Goal: Task Accomplishment & Management: Complete application form

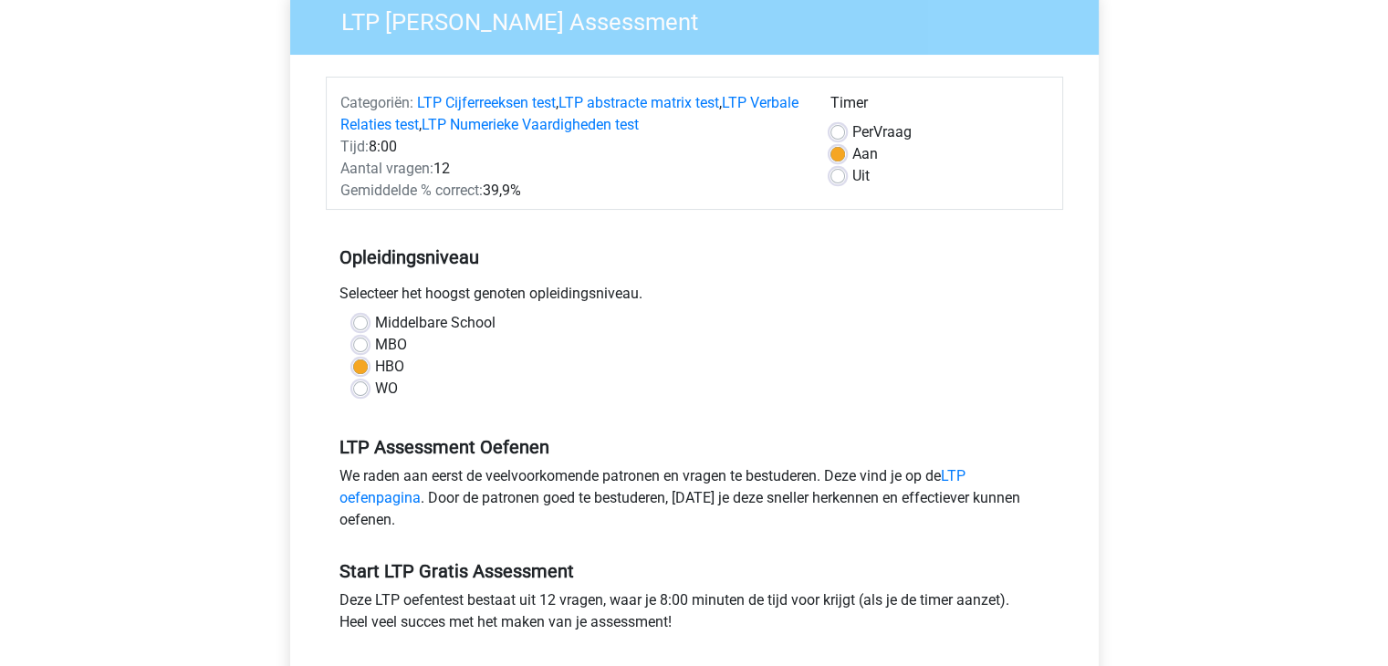
scroll to position [274, 0]
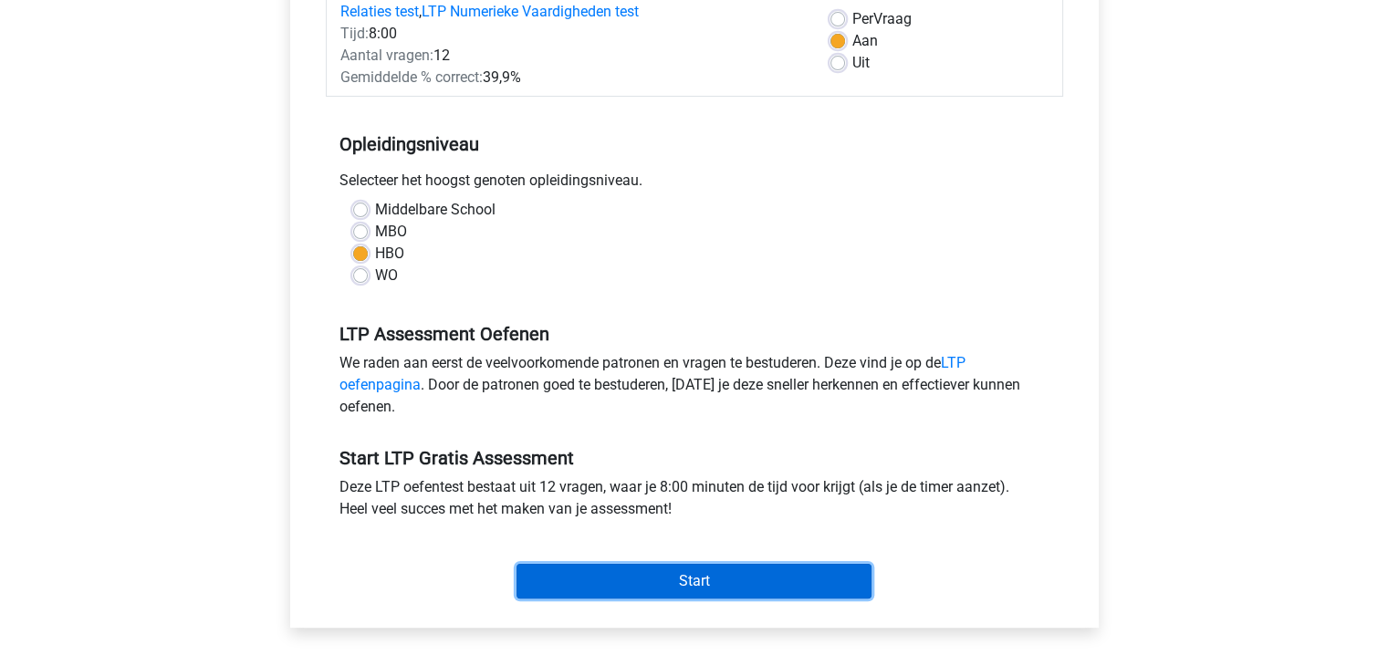
click at [672, 581] on input "Start" at bounding box center [694, 581] width 355 height 35
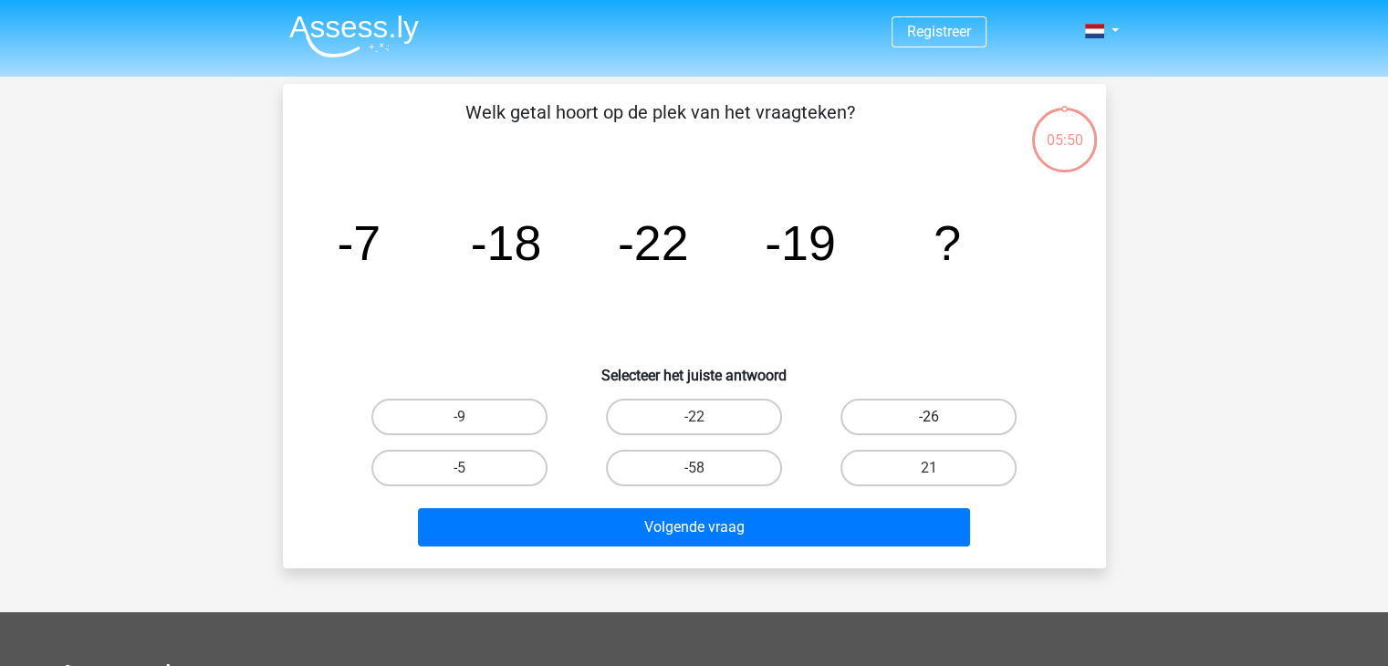
click at [941, 424] on div "-26" at bounding box center [929, 417] width 220 height 37
click at [935, 428] on input "-26" at bounding box center [935, 423] width 12 height 12
radio input "true"
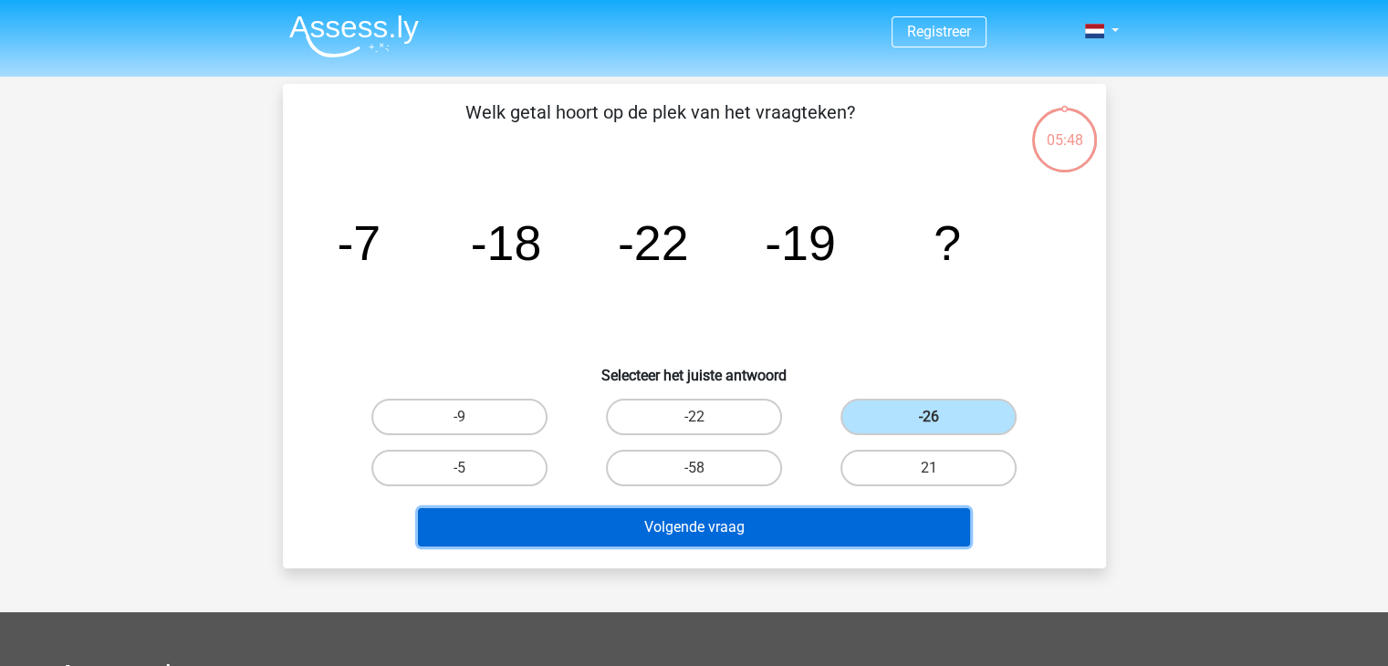
click at [763, 516] on button "Volgende vraag" at bounding box center [694, 527] width 552 height 38
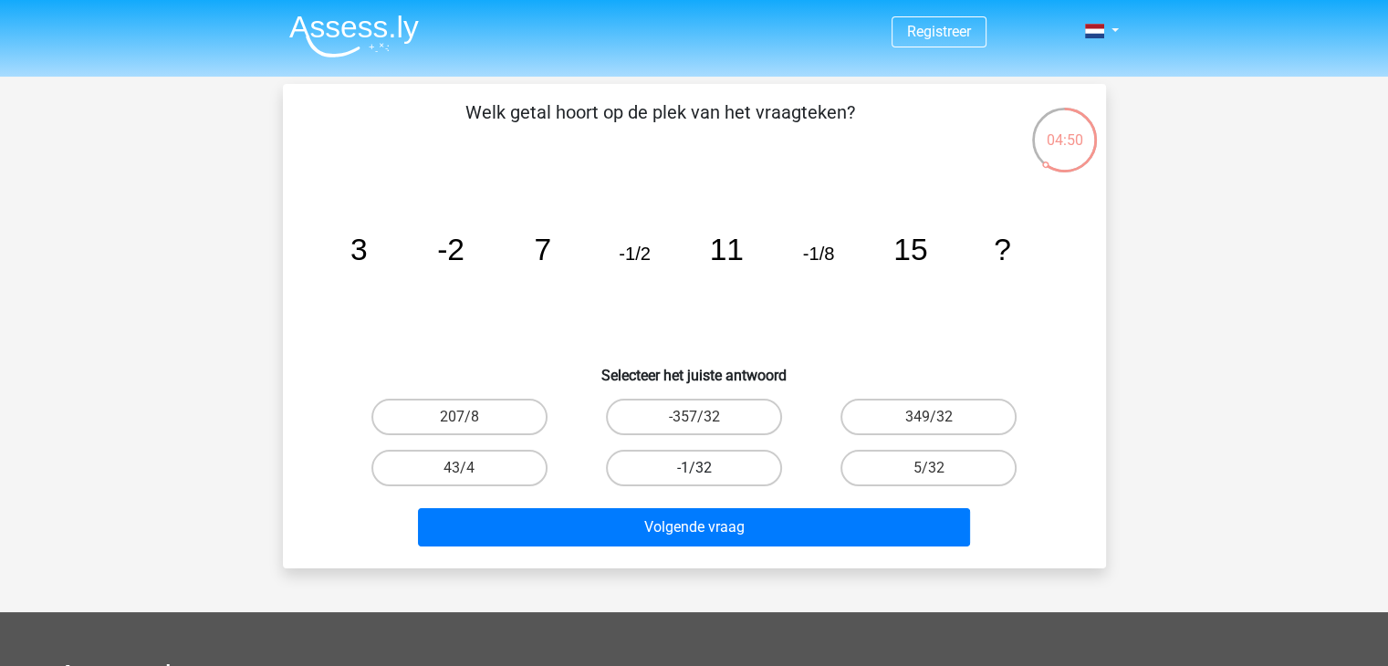
click at [739, 448] on div "-1/32" at bounding box center [694, 468] width 235 height 51
click at [745, 458] on label "-1/32" at bounding box center [694, 468] width 176 height 37
click at [706, 468] on input "-1/32" at bounding box center [700, 474] width 12 height 12
radio input "true"
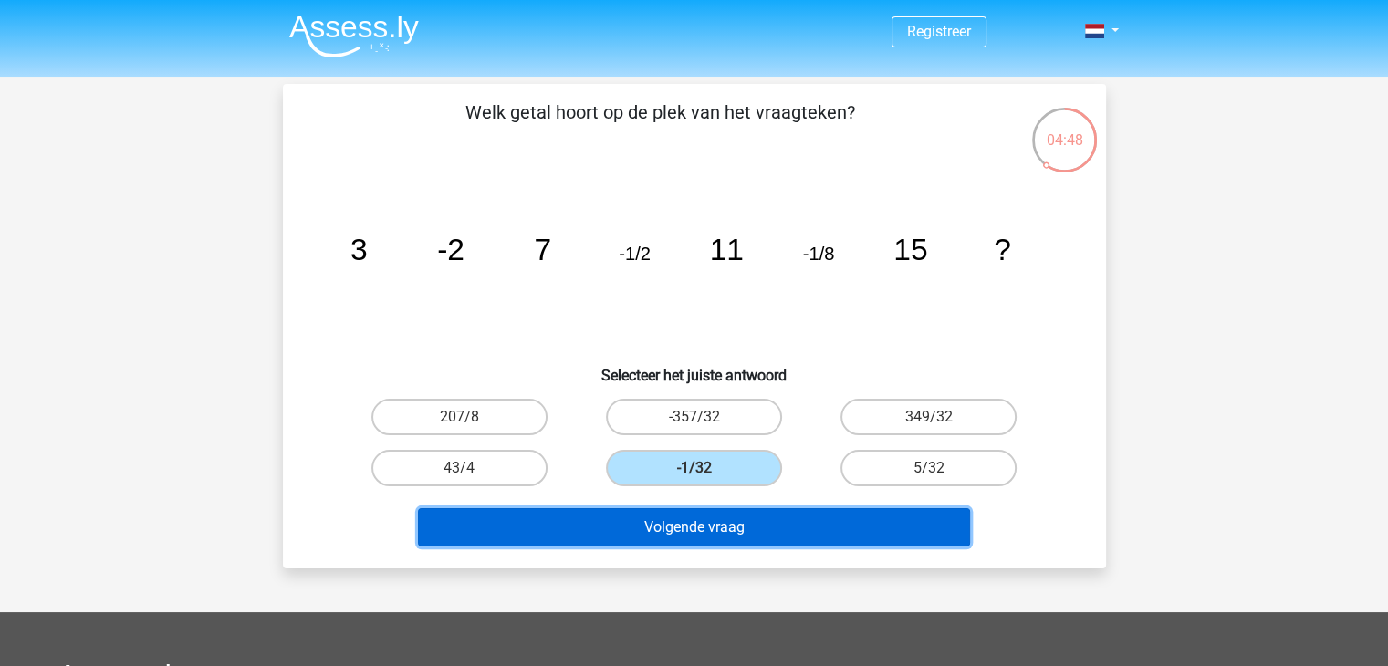
click at [803, 522] on button "Volgende vraag" at bounding box center [694, 527] width 552 height 38
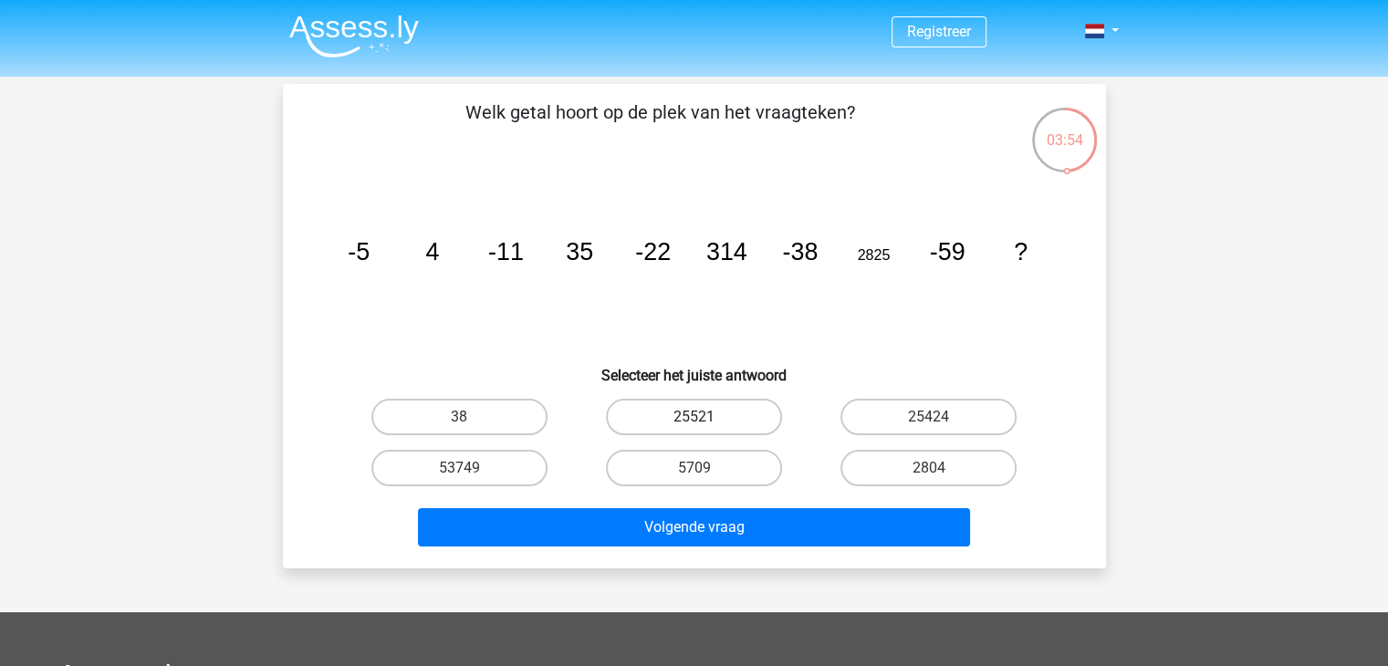
click at [717, 421] on label "25521" at bounding box center [694, 417] width 176 height 37
click at [706, 421] on input "25521" at bounding box center [700, 423] width 12 height 12
radio input "true"
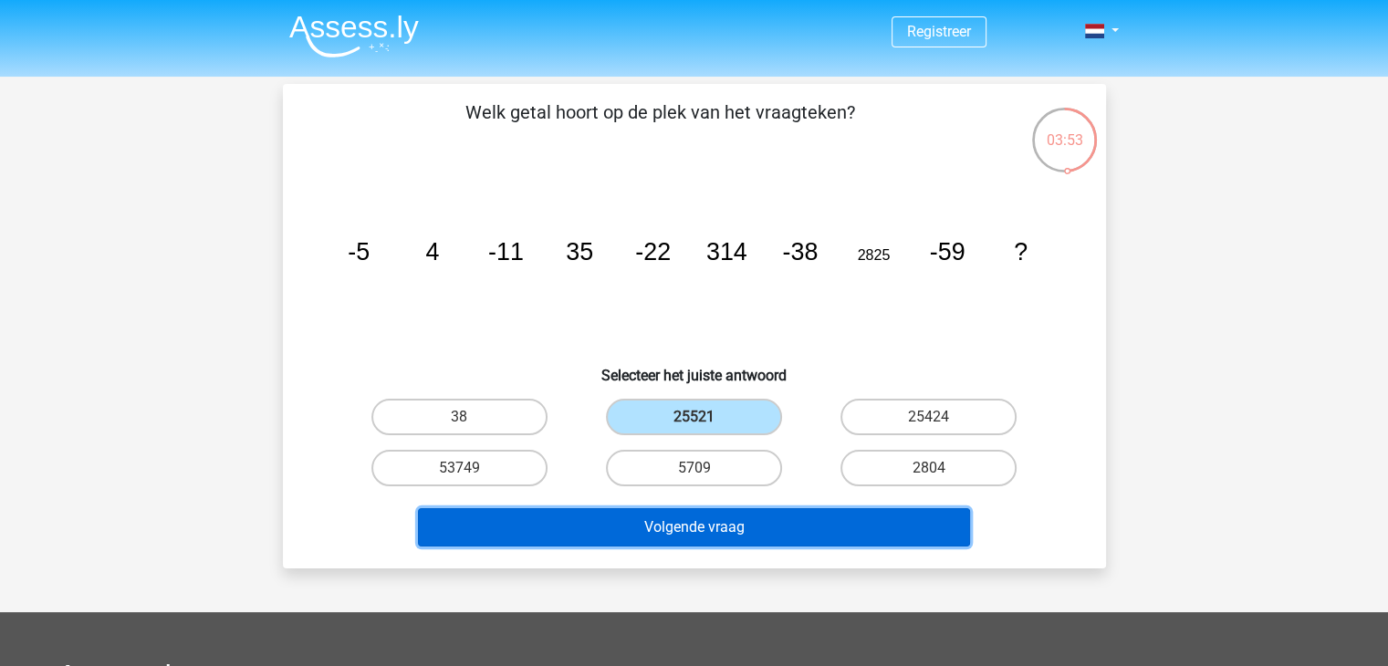
click at [721, 527] on button "Volgende vraag" at bounding box center [694, 527] width 552 height 38
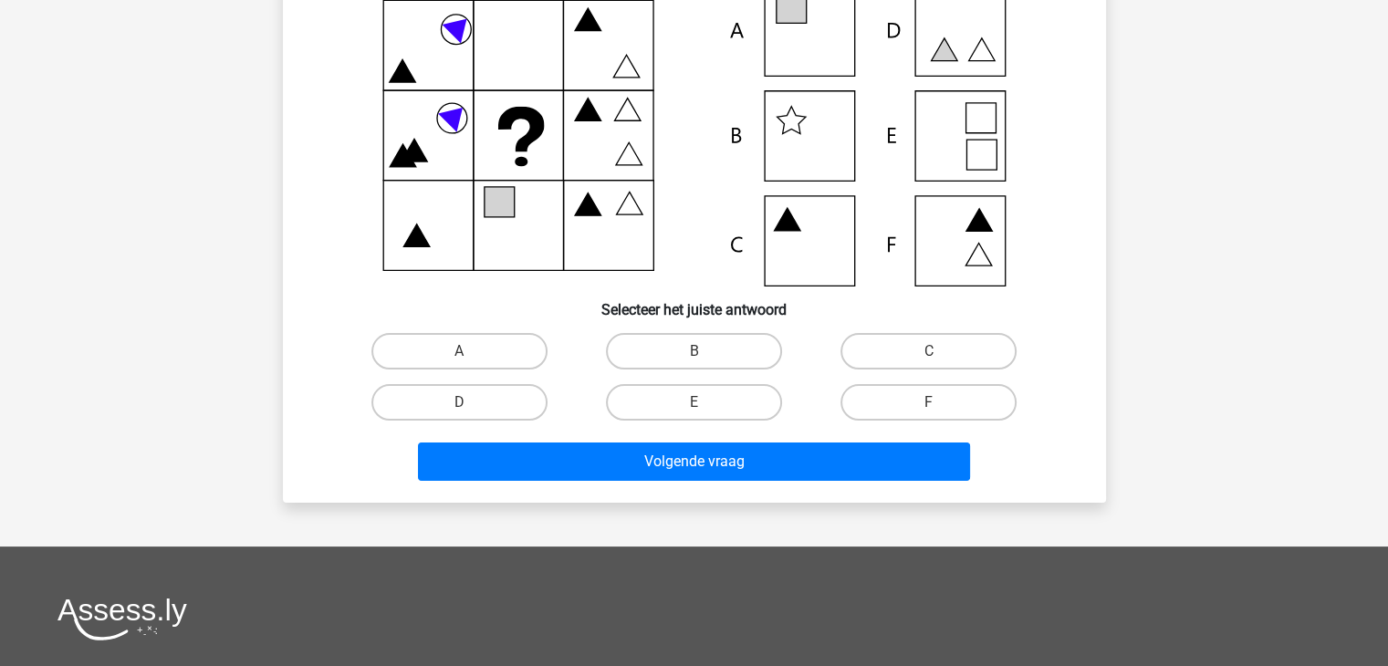
scroll to position [91, 0]
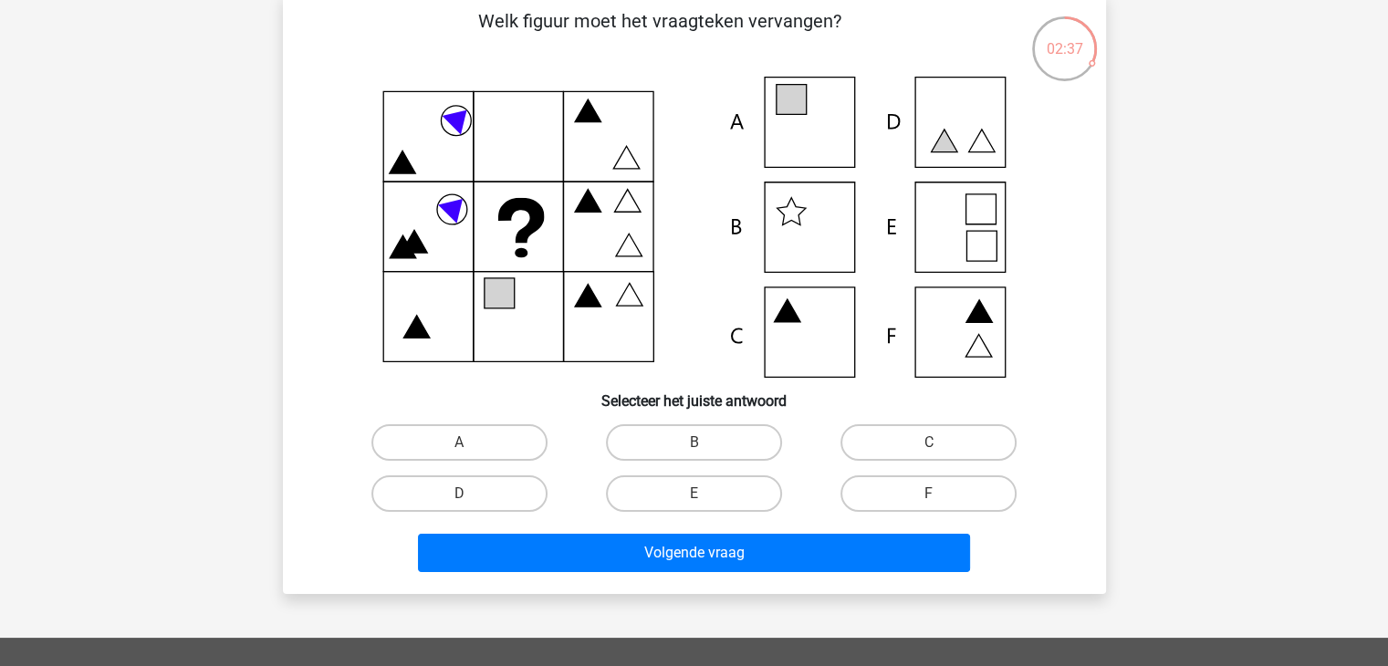
click at [821, 114] on icon at bounding box center [695, 227] width 736 height 301
click at [817, 118] on icon at bounding box center [695, 227] width 736 height 301
click at [470, 447] on input "A" at bounding box center [465, 449] width 12 height 12
radio input "true"
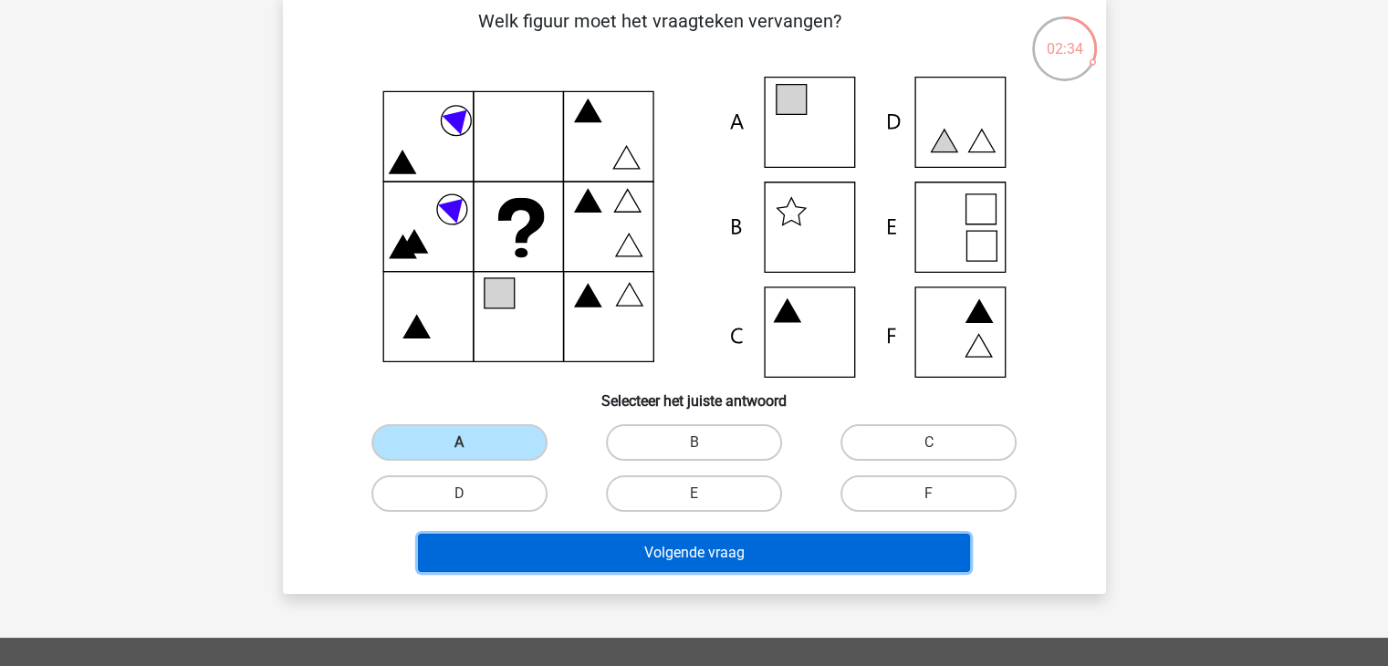
click at [732, 548] on button "Volgende vraag" at bounding box center [694, 553] width 552 height 38
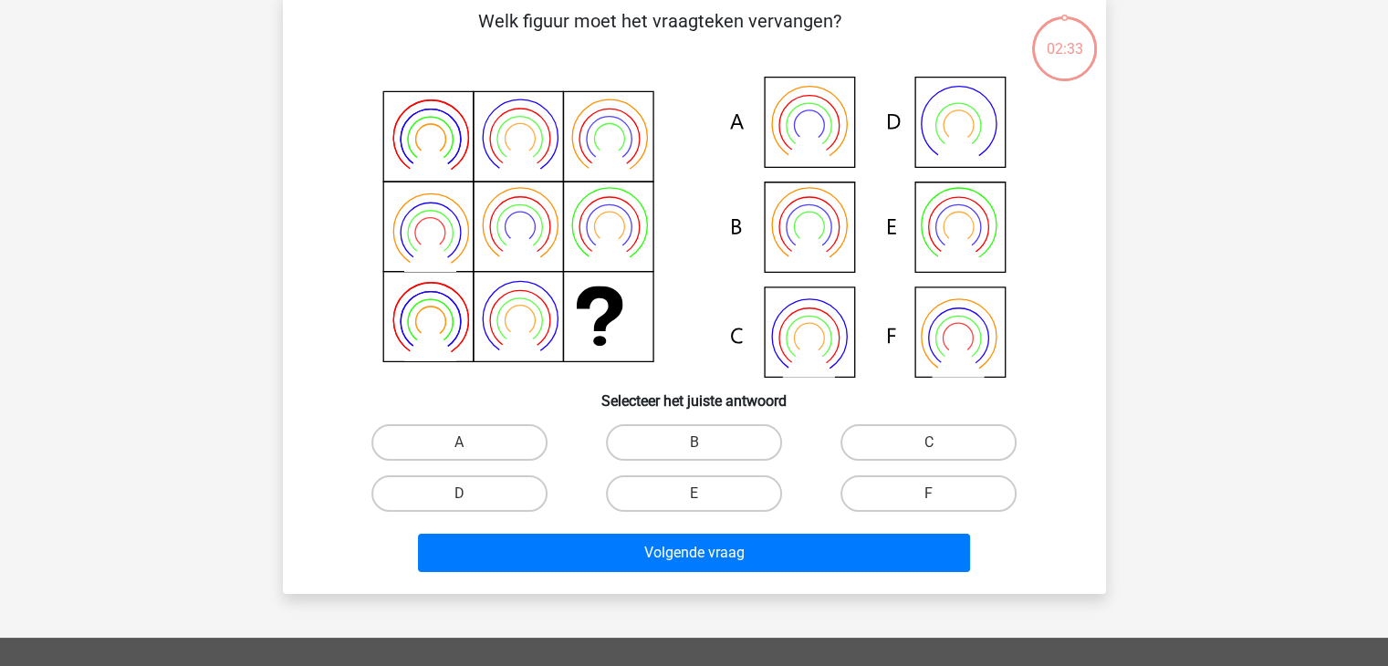
scroll to position [84, 0]
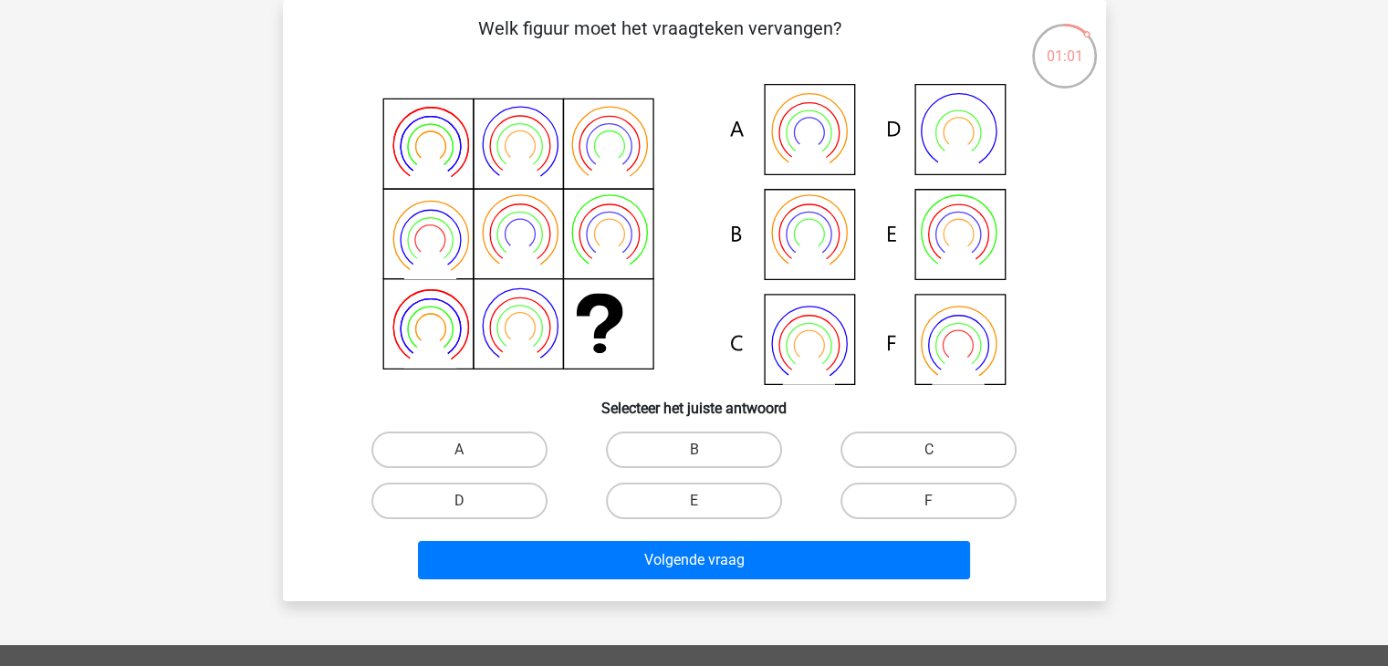
click at [966, 236] on icon at bounding box center [695, 234] width 736 height 301
click at [751, 491] on label "E" at bounding box center [694, 501] width 176 height 37
click at [706, 501] on input "E" at bounding box center [700, 507] width 12 height 12
radio input "true"
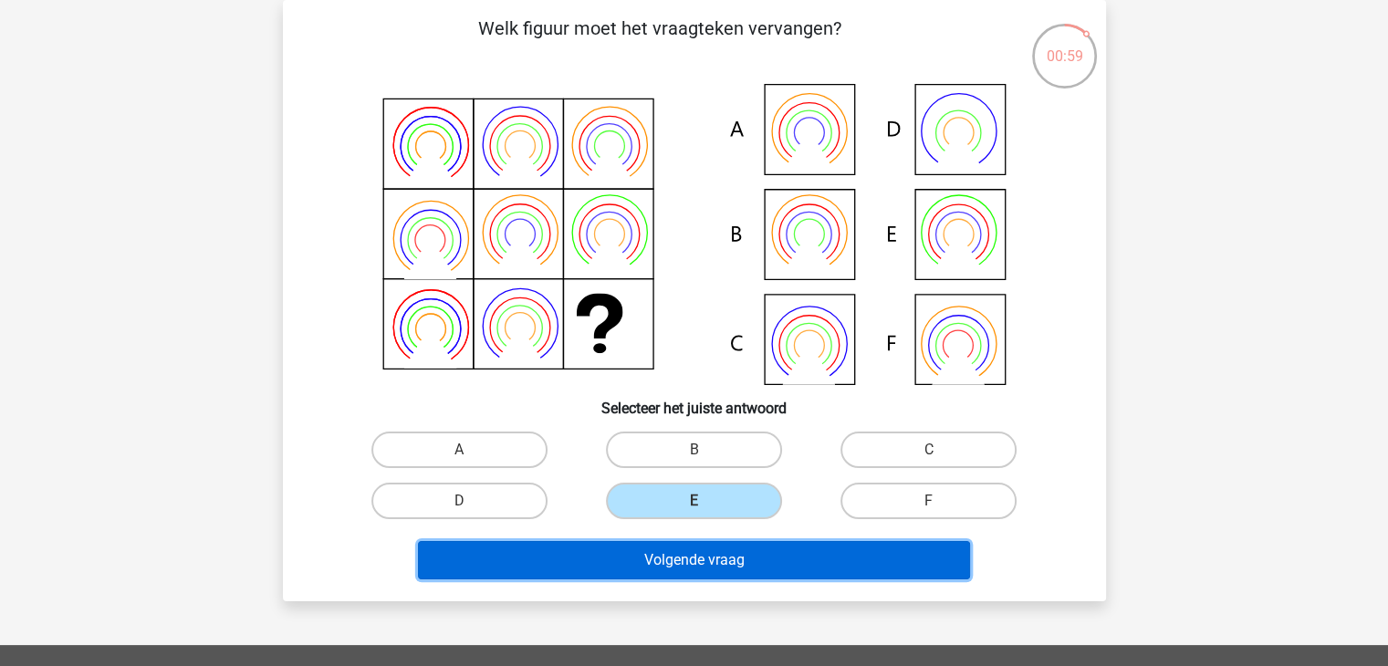
click at [742, 565] on button "Volgende vraag" at bounding box center [694, 560] width 552 height 38
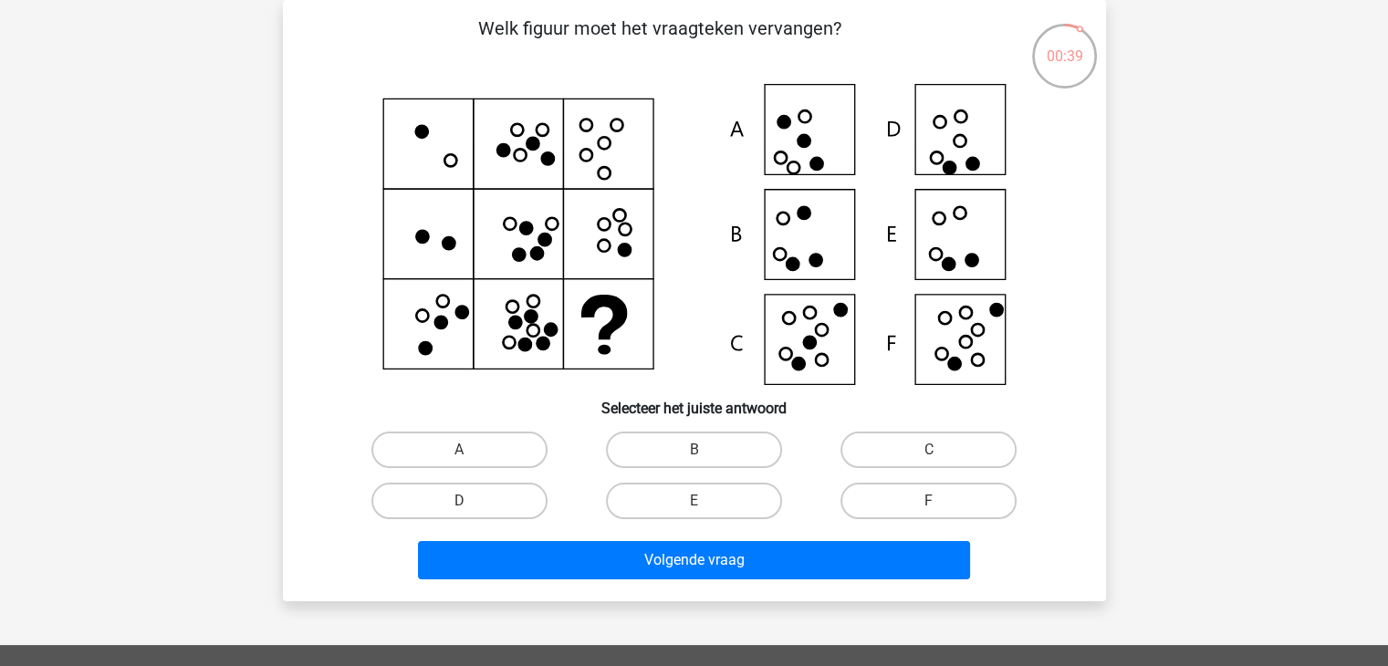
click at [697, 509] on input "E" at bounding box center [700, 507] width 12 height 12
radio input "true"
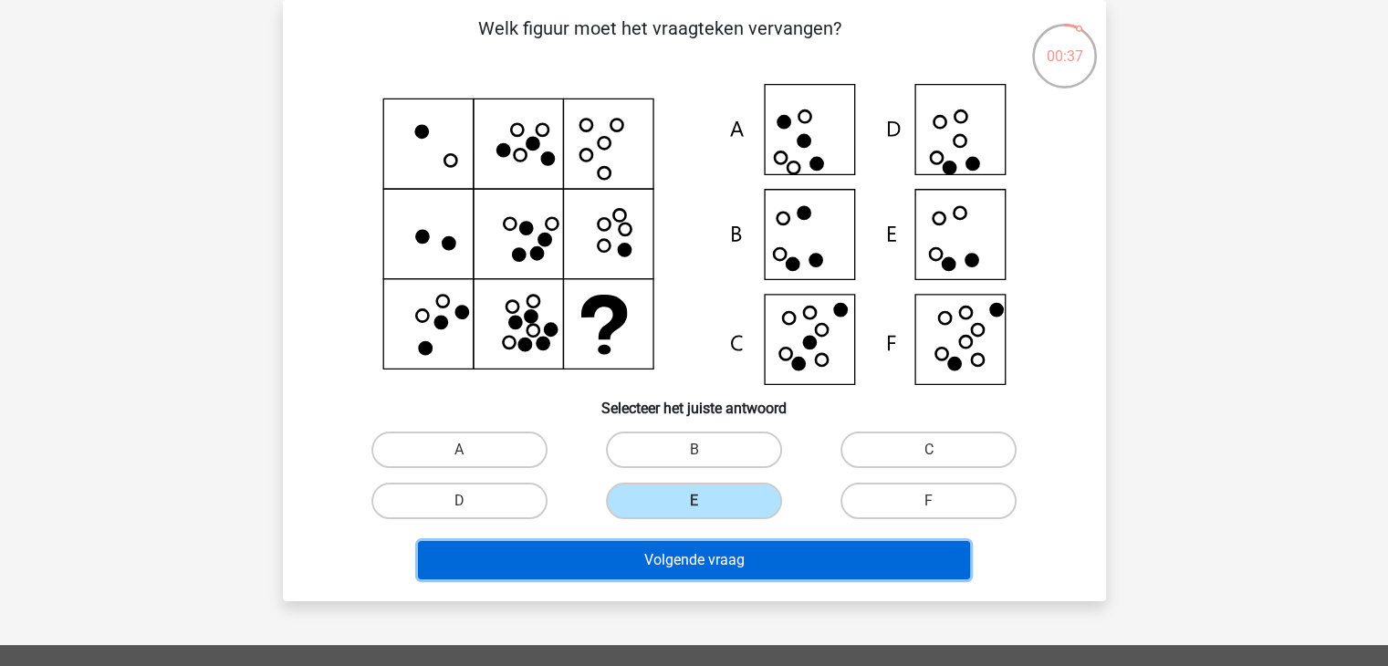
click at [745, 553] on button "Volgende vraag" at bounding box center [694, 560] width 552 height 38
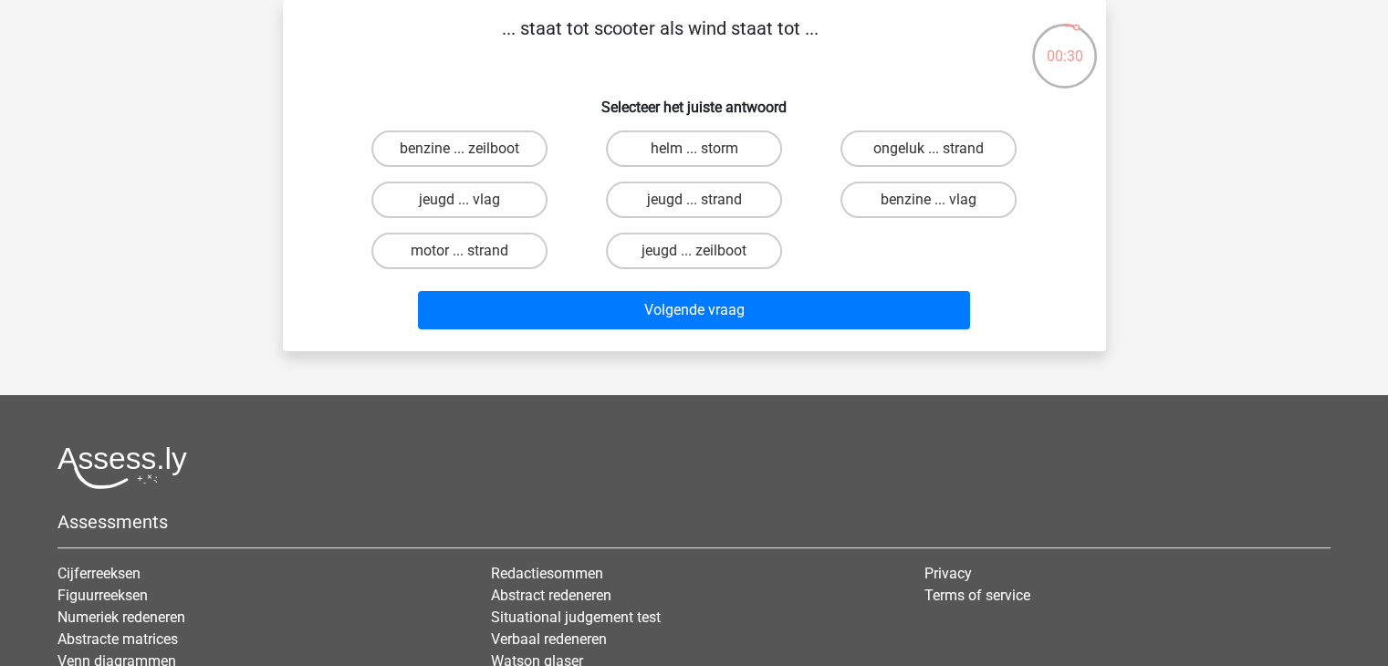
click at [704, 151] on input "helm ... storm" at bounding box center [700, 155] width 12 height 12
radio input "true"
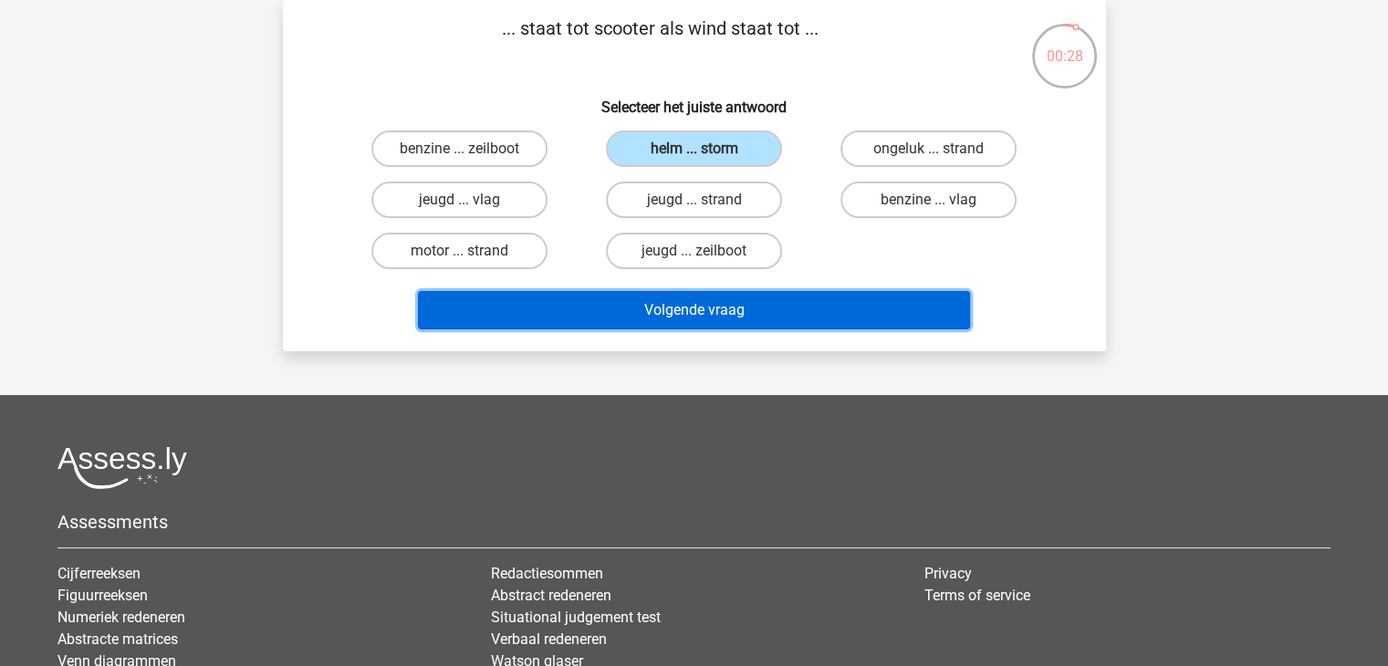
click at [707, 304] on button "Volgende vraag" at bounding box center [694, 310] width 552 height 38
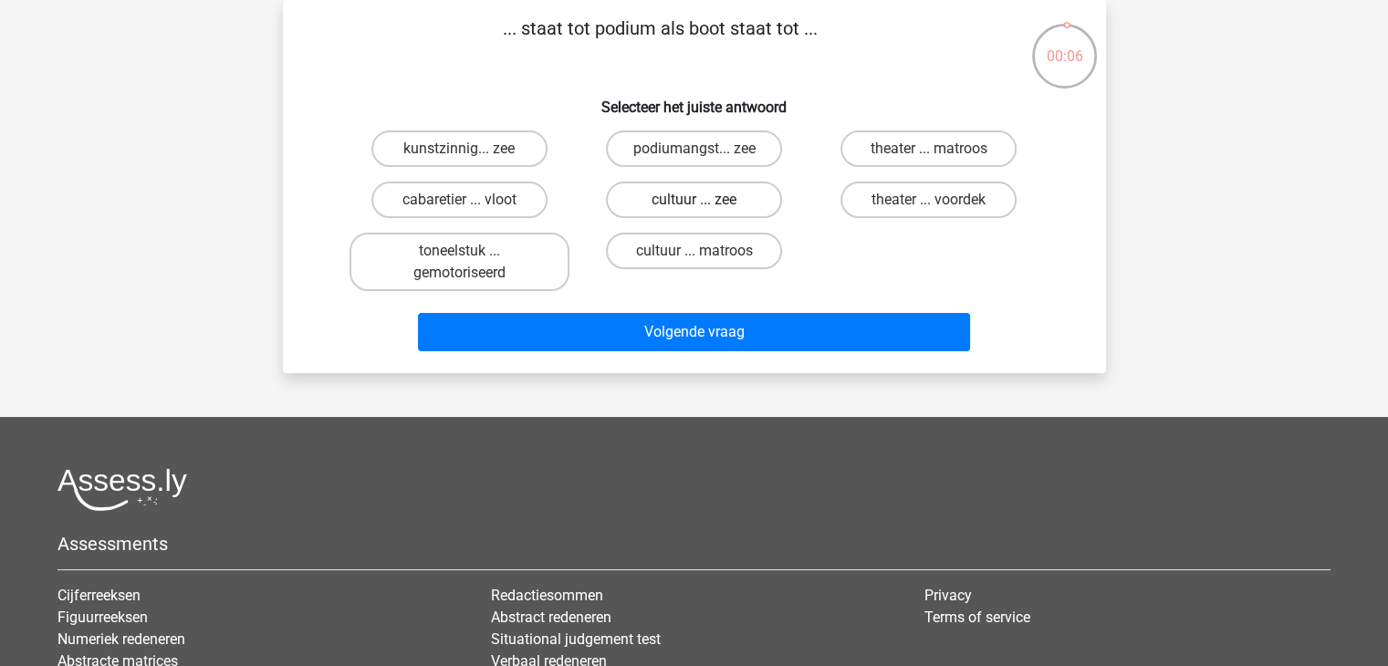
click at [675, 198] on label "cultuur ... zee" at bounding box center [694, 200] width 176 height 37
click at [694, 200] on input "cultuur ... zee" at bounding box center [700, 206] width 12 height 12
radio input "true"
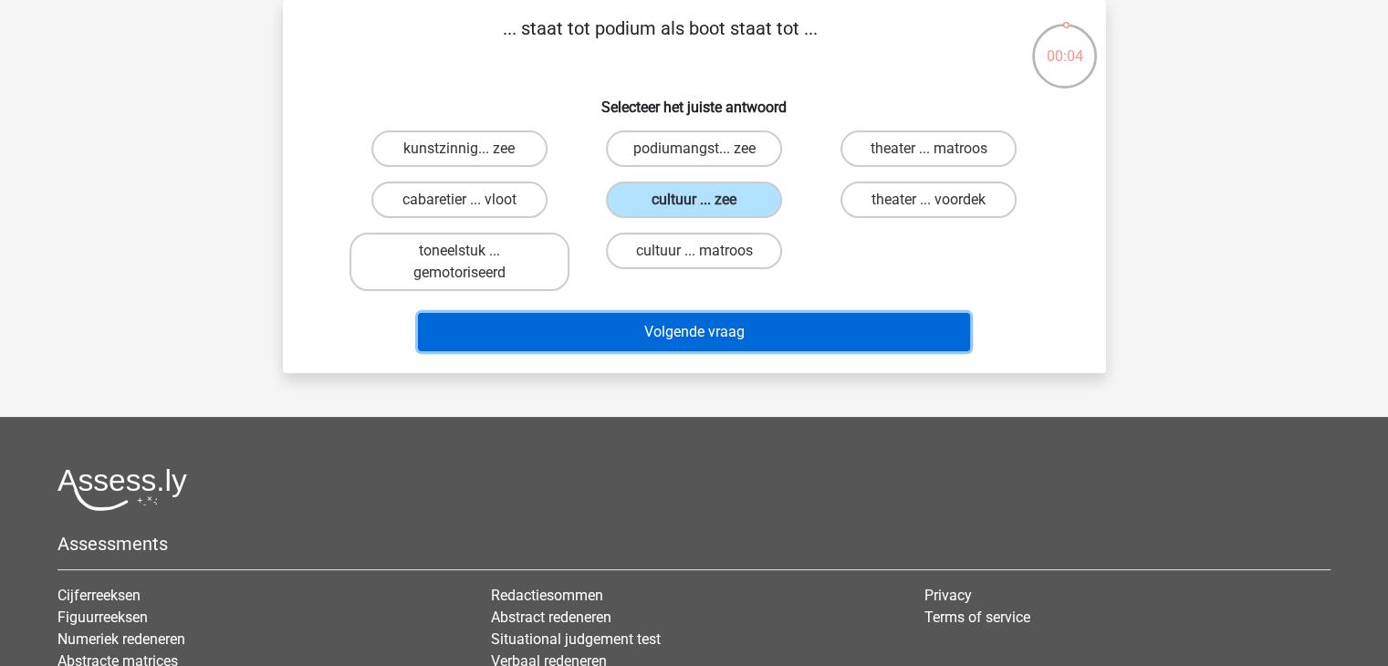
click at [698, 325] on button "Volgende vraag" at bounding box center [694, 332] width 552 height 38
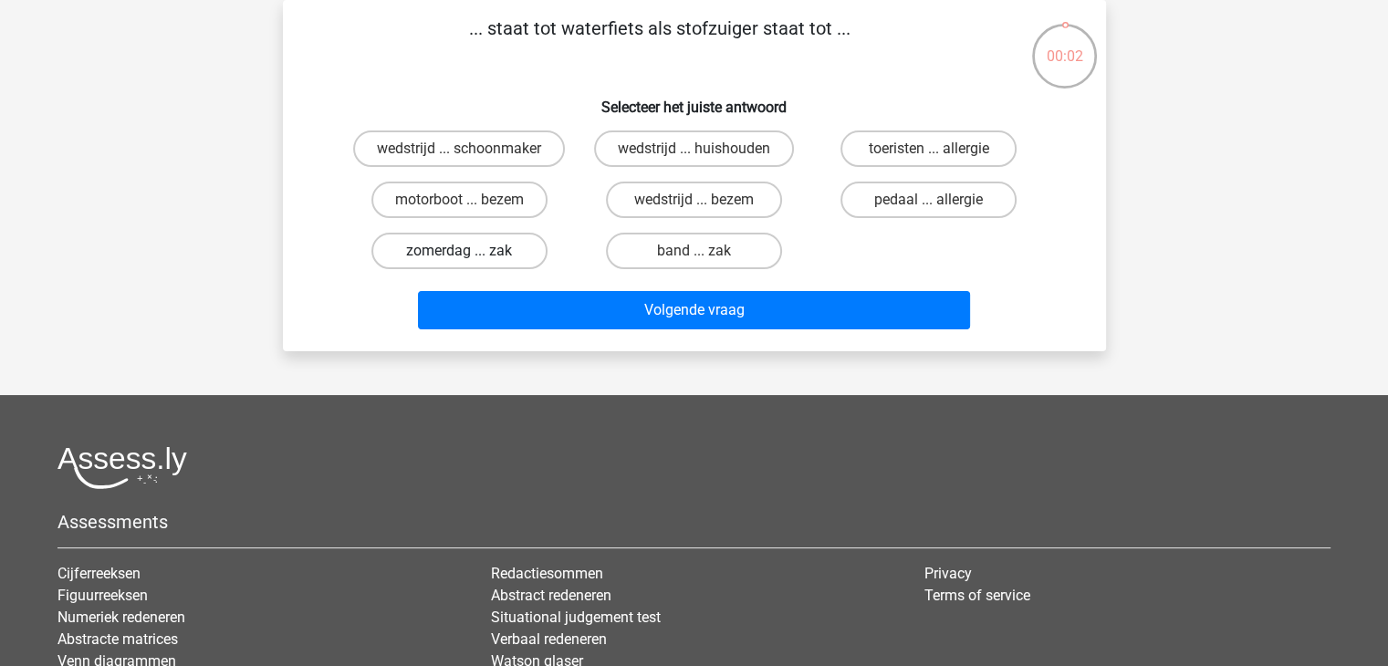
click at [502, 242] on label "zomerdag ... zak" at bounding box center [460, 251] width 176 height 37
click at [471, 251] on input "zomerdag ... zak" at bounding box center [465, 257] width 12 height 12
radio input "true"
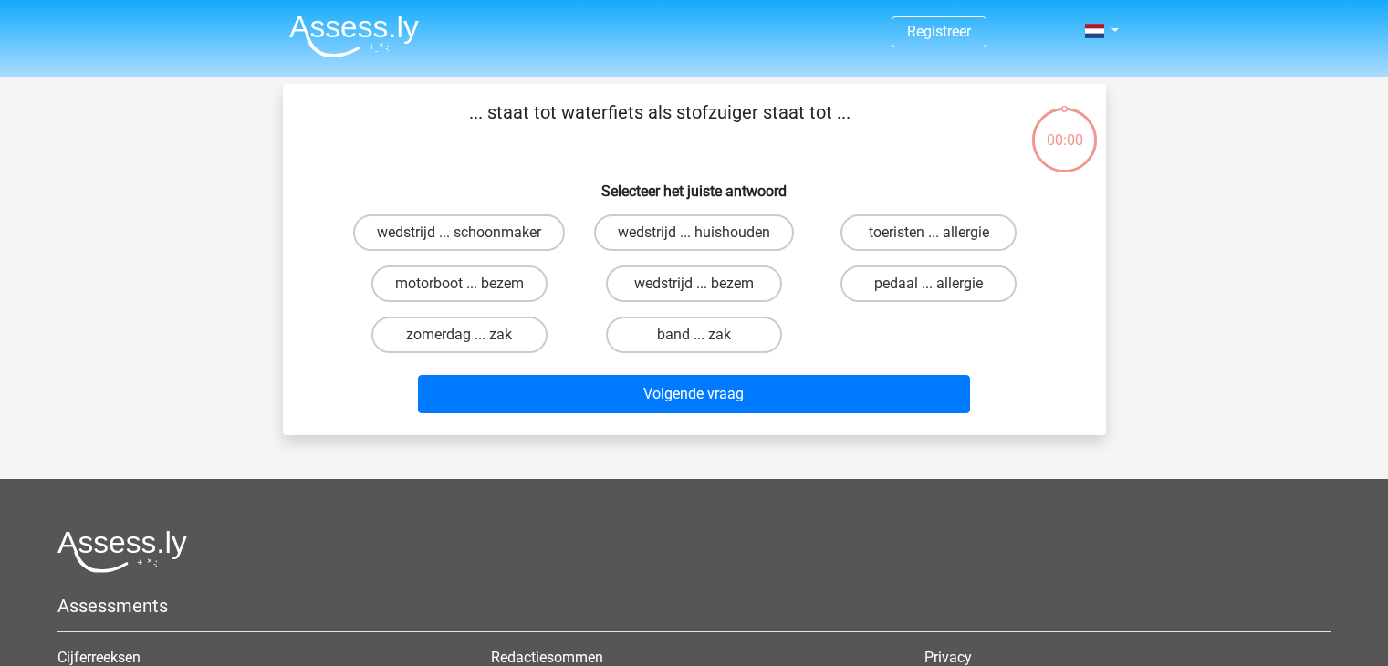
scroll to position [84, 0]
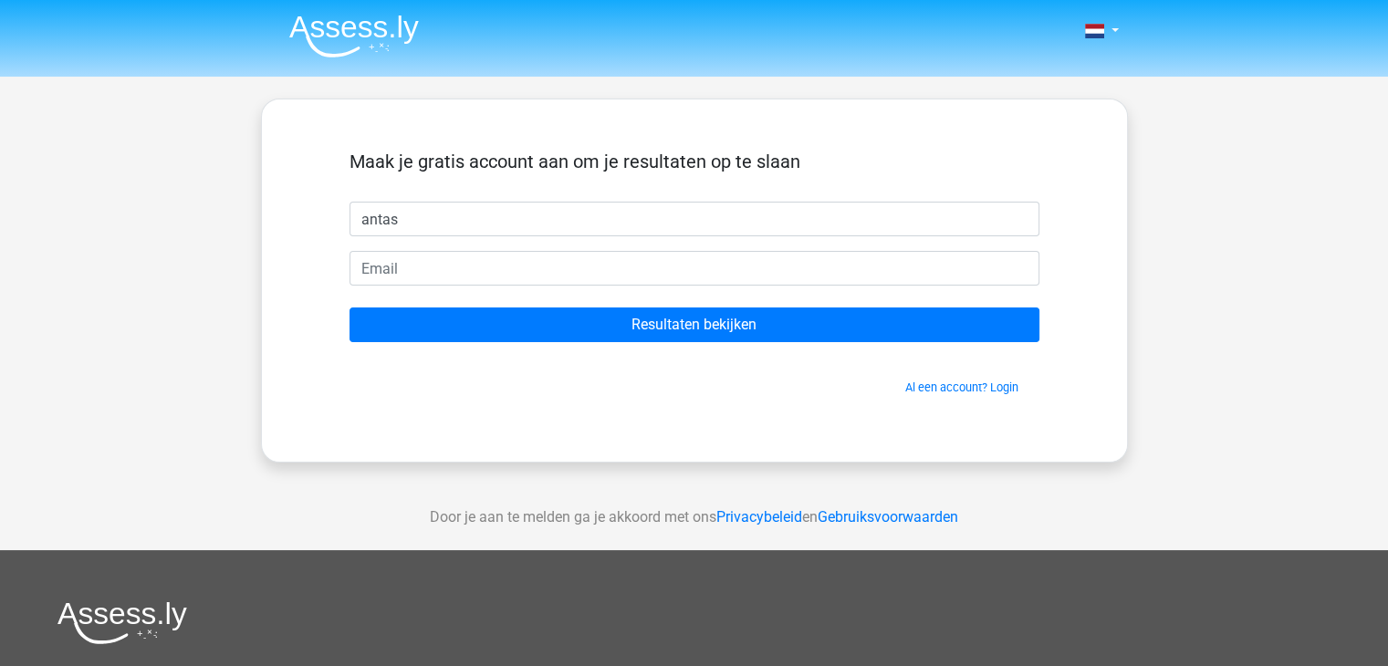
type input "antas"
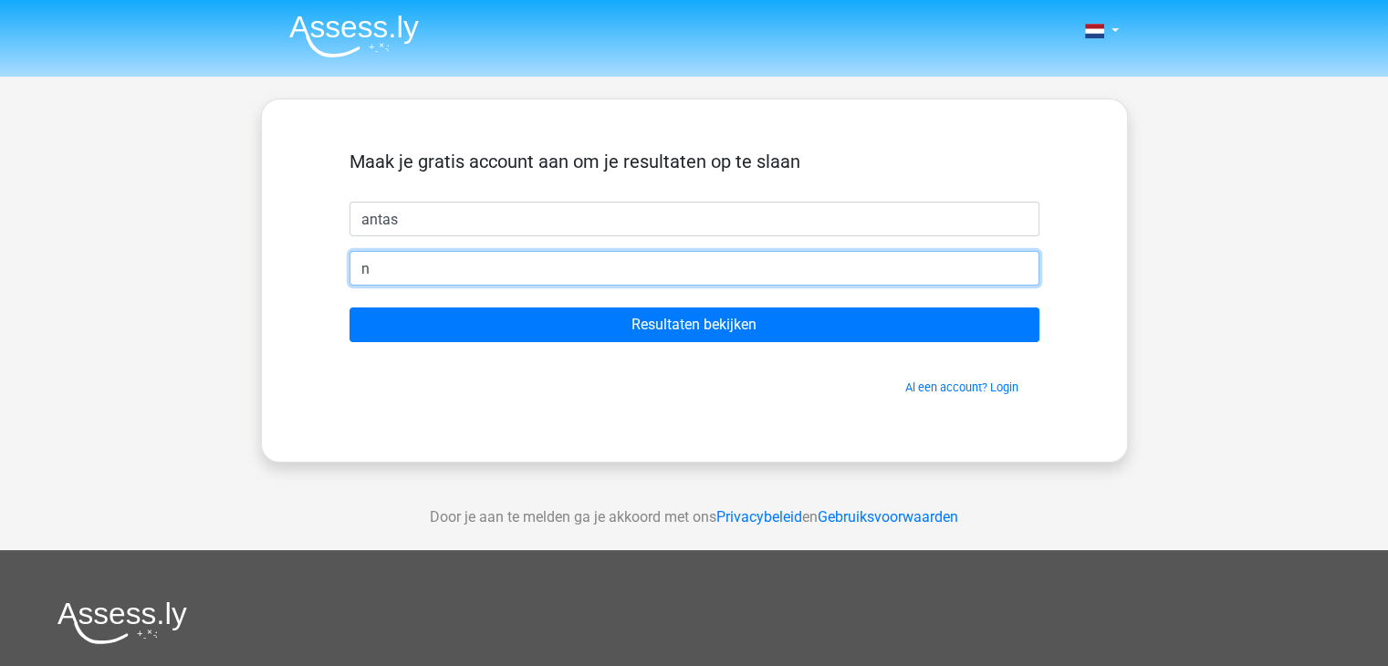
type input "najib.akajdah@dnwg.net"
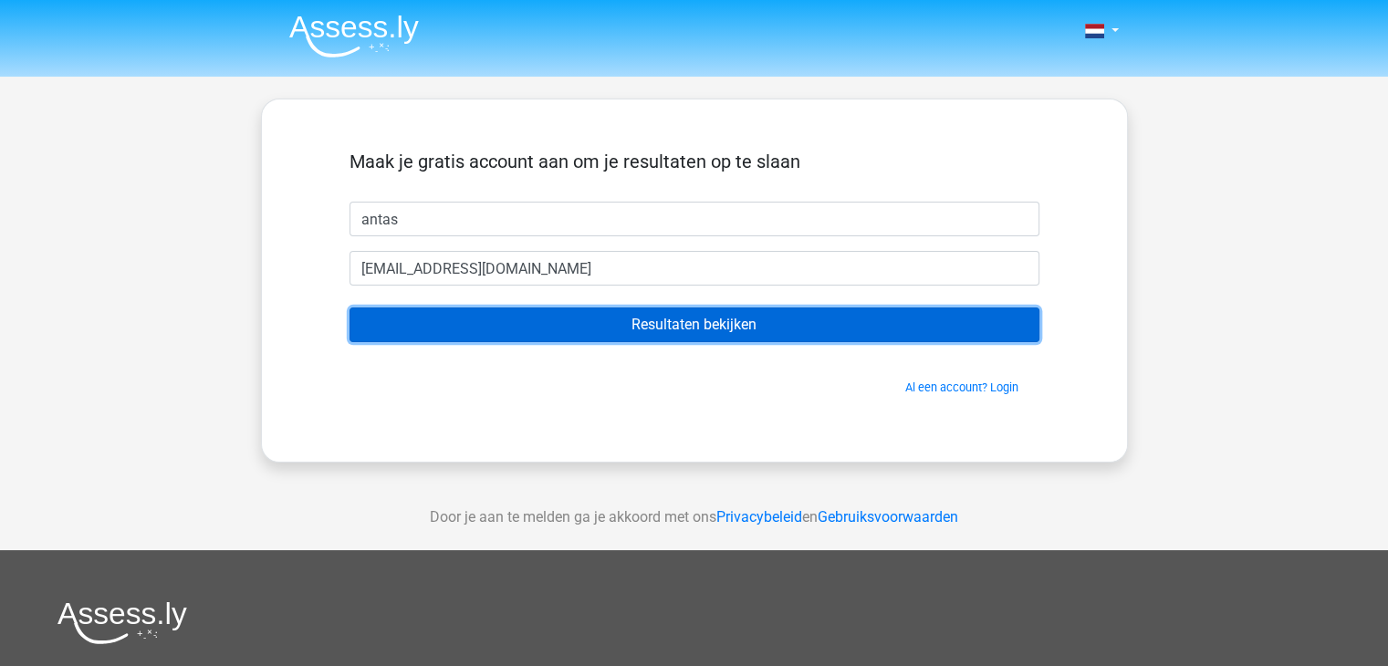
click at [709, 332] on input "Resultaten bekijken" at bounding box center [695, 325] width 690 height 35
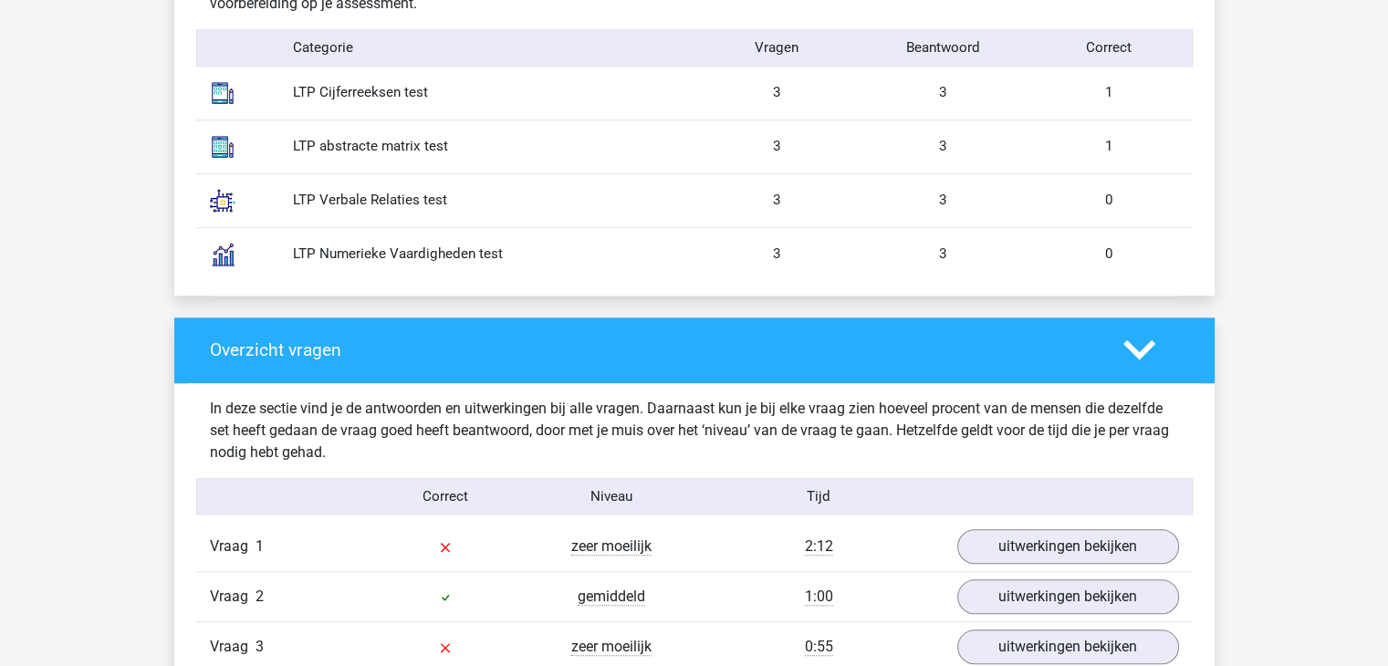
scroll to position [1826, 0]
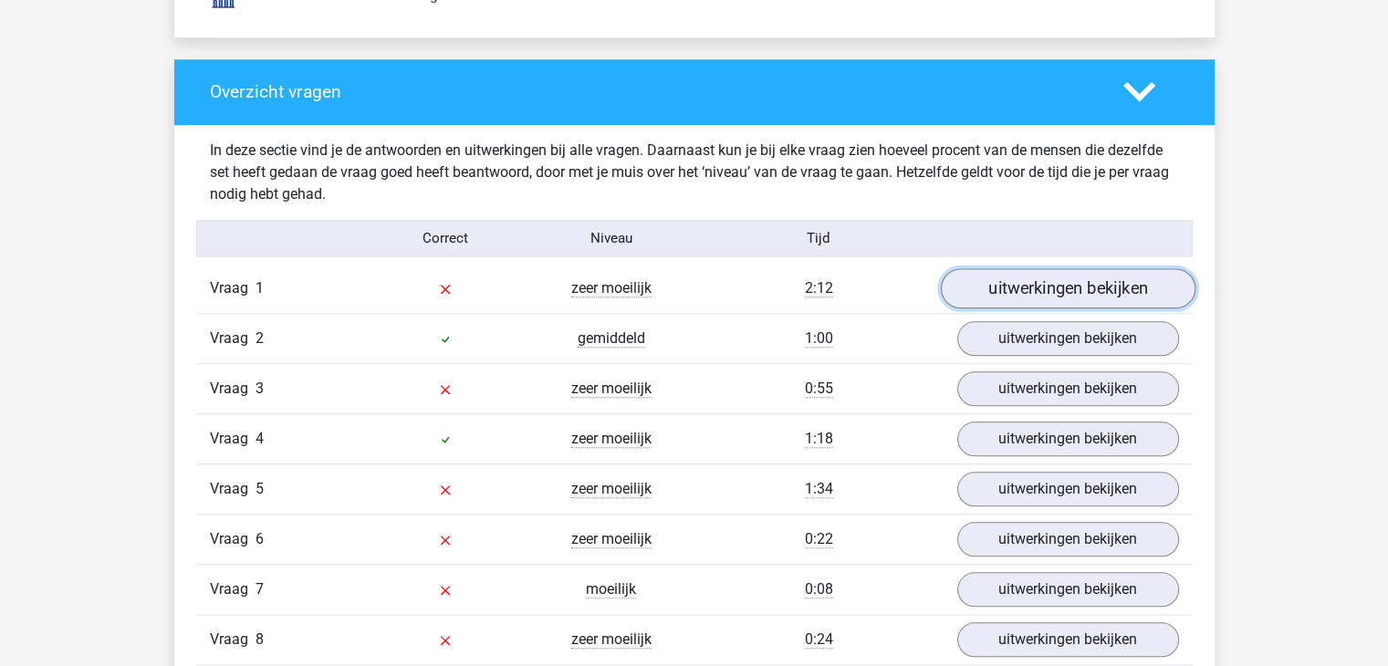
click at [1063, 283] on link "uitwerkingen bekijken" at bounding box center [1067, 289] width 255 height 40
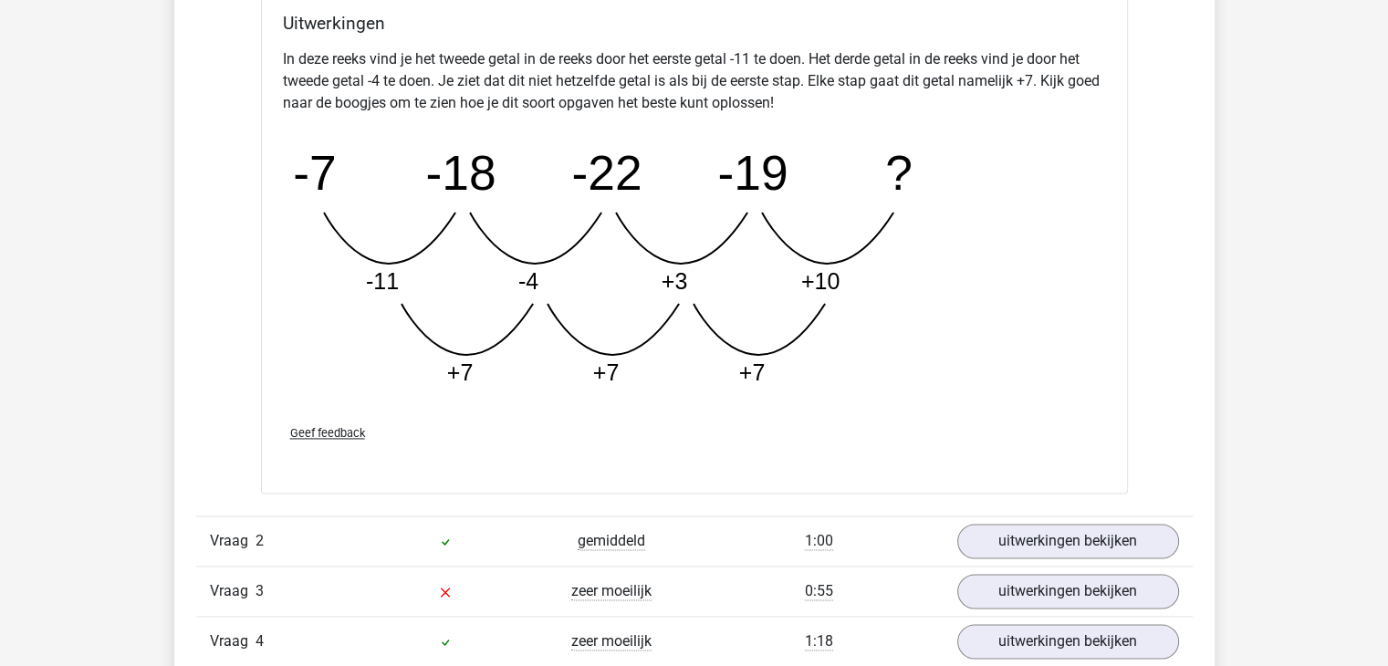
scroll to position [2739, 0]
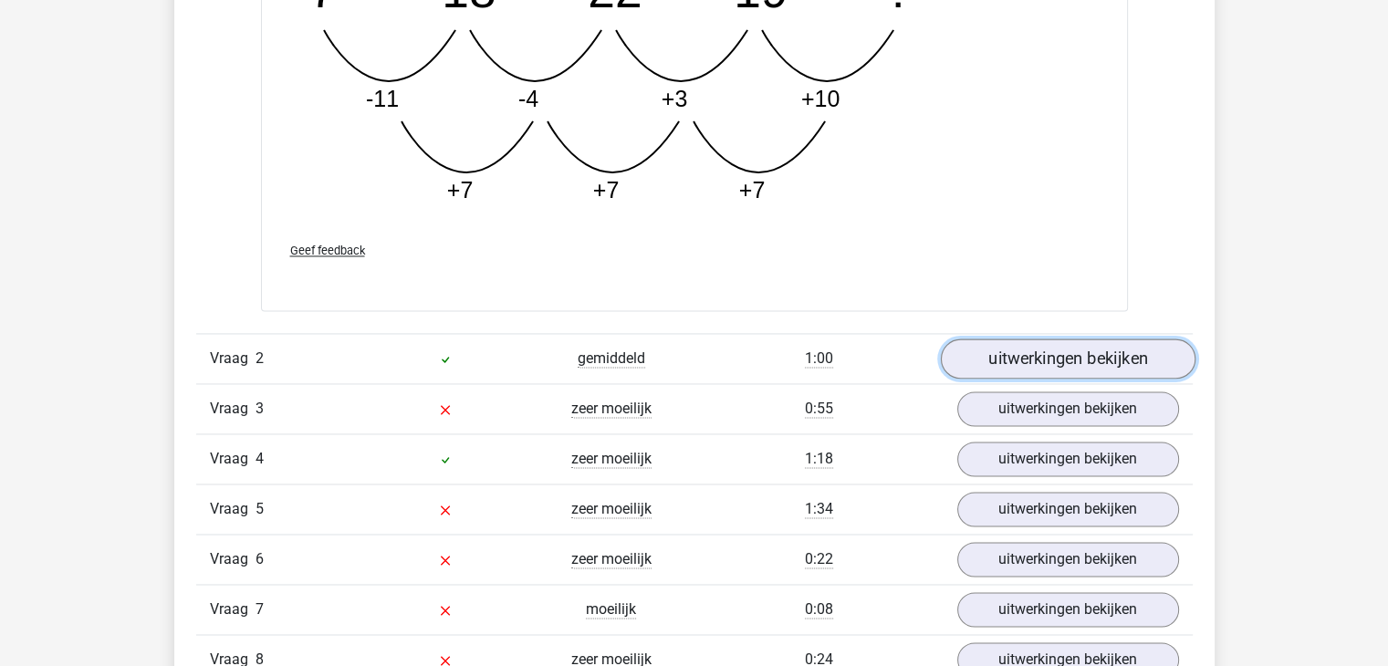
click at [1101, 353] on link "uitwerkingen bekijken" at bounding box center [1067, 359] width 255 height 40
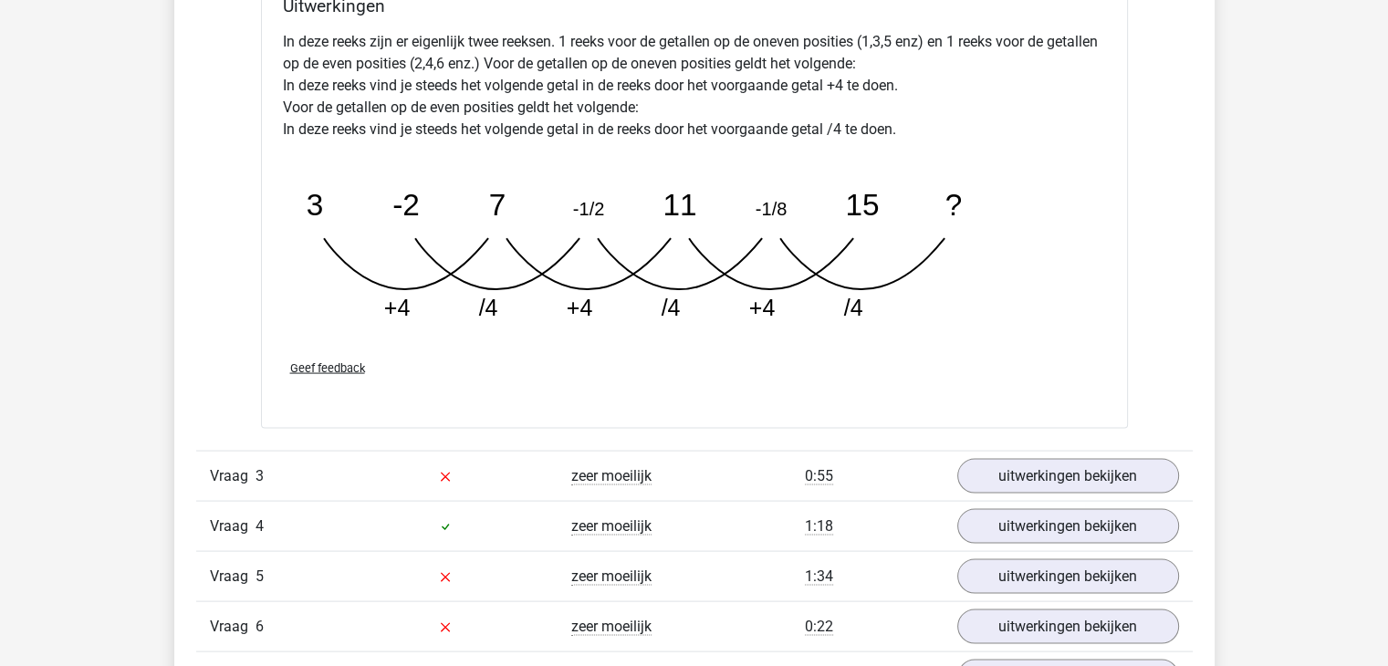
scroll to position [3560, 0]
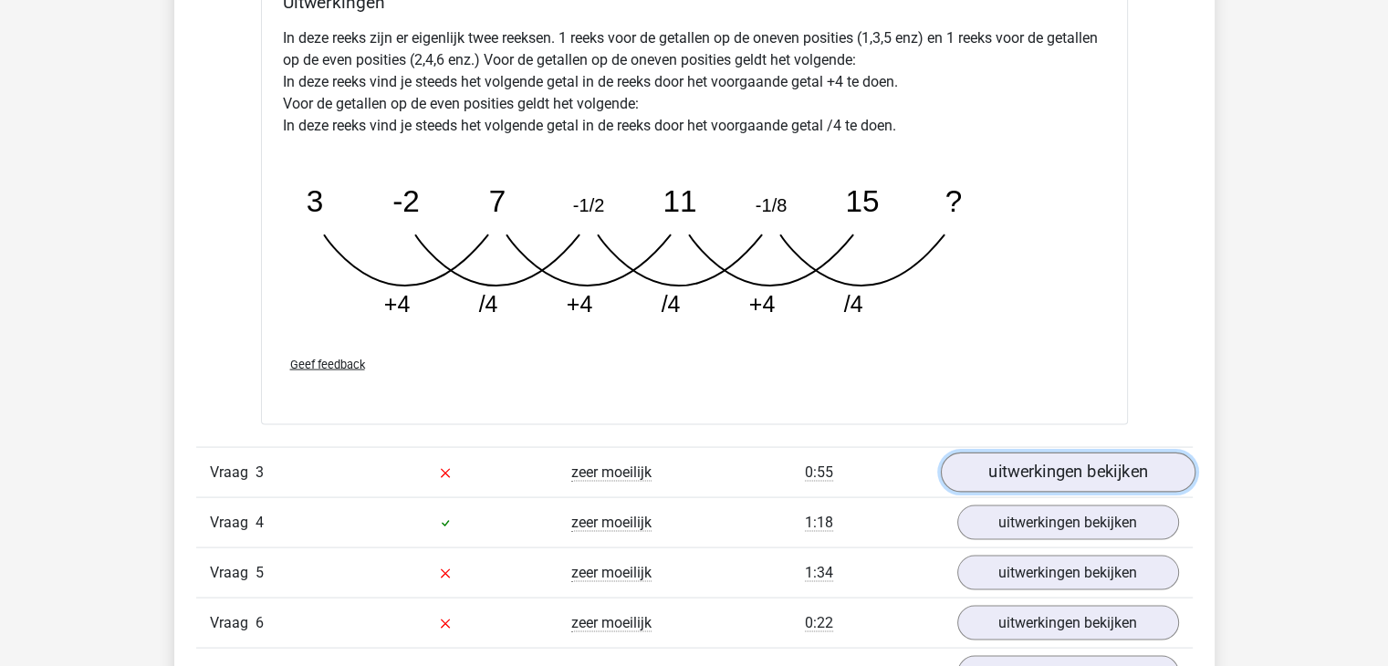
click at [1073, 466] on link "uitwerkingen bekijken" at bounding box center [1067, 473] width 255 height 40
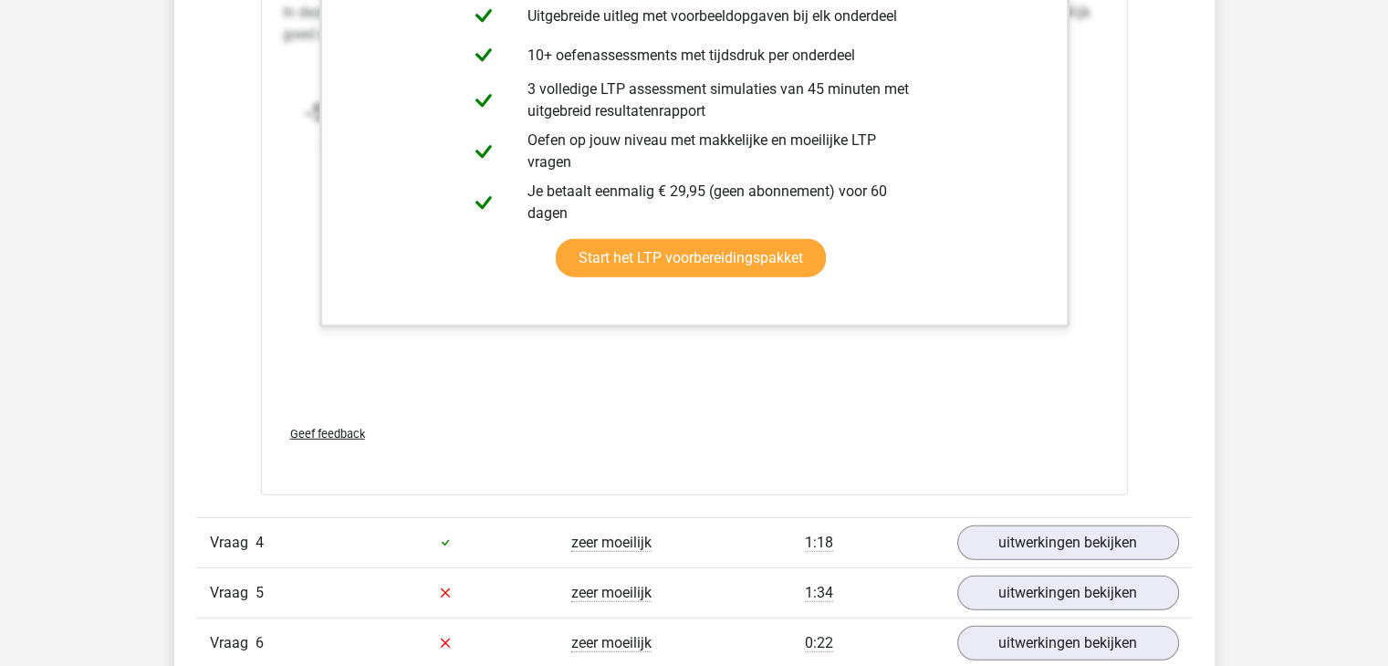
scroll to position [4747, 0]
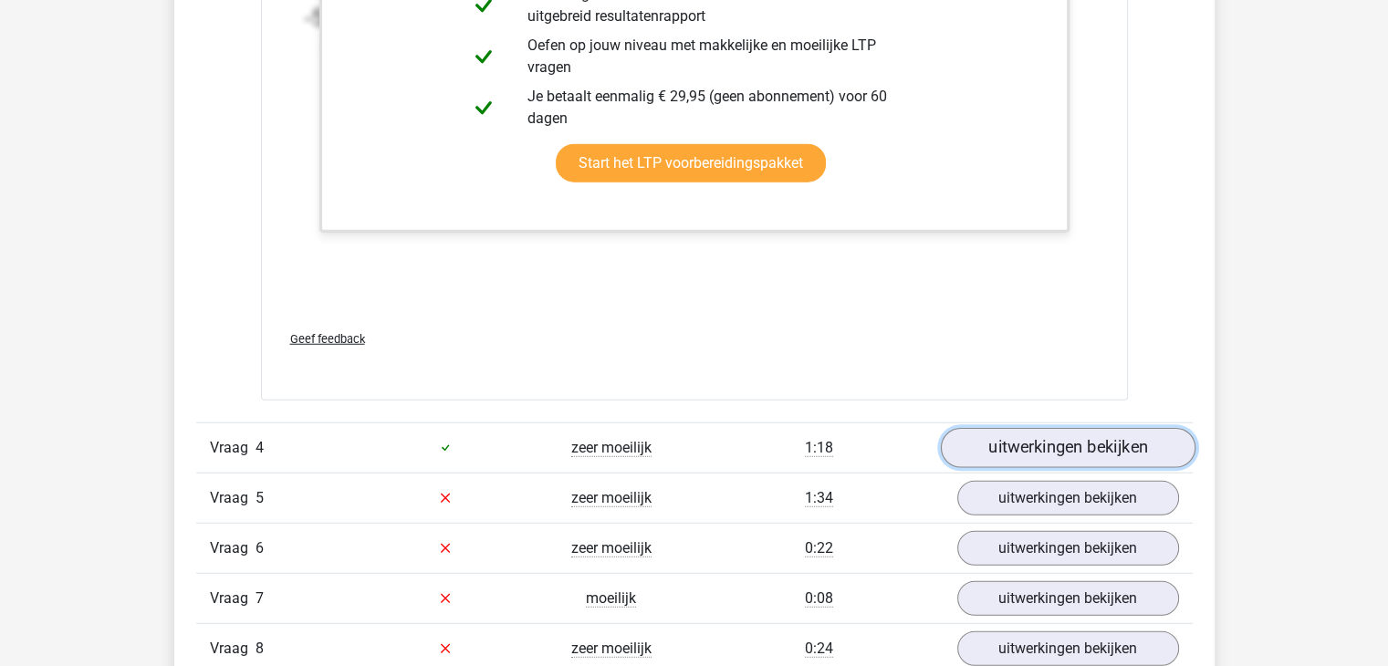
click at [1053, 457] on link "uitwerkingen bekijken" at bounding box center [1067, 448] width 255 height 40
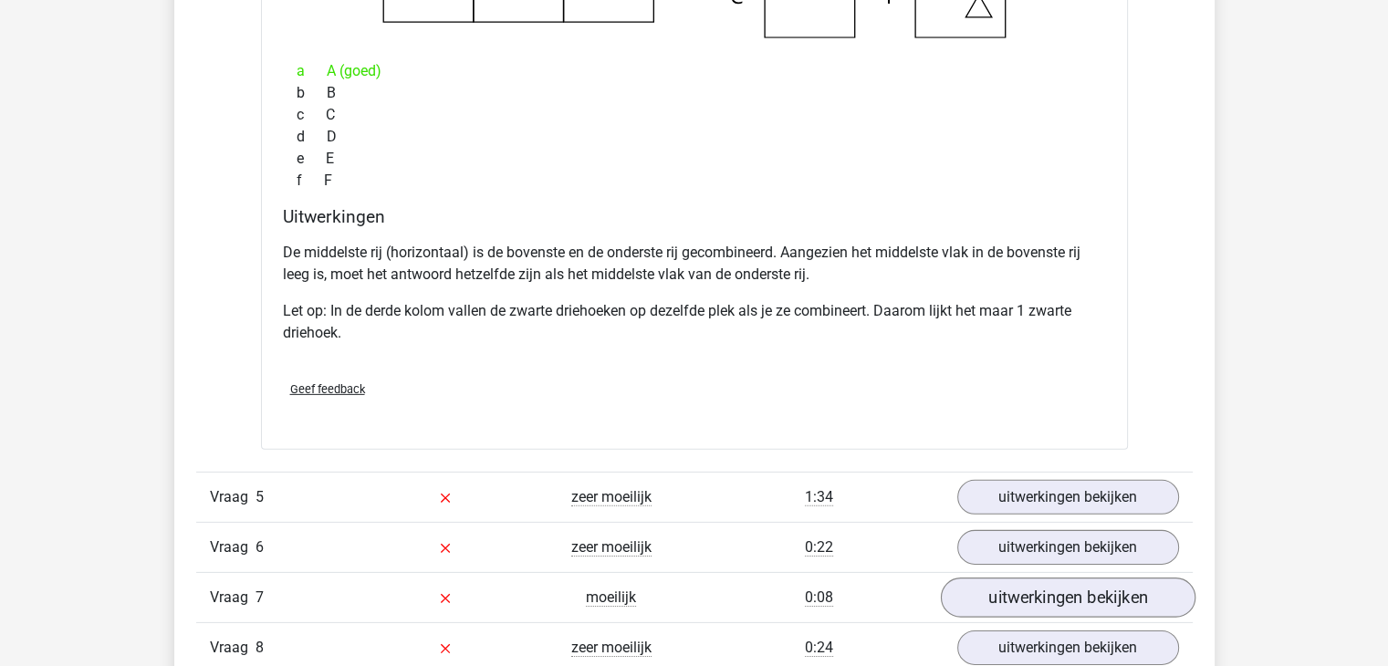
scroll to position [5568, 0]
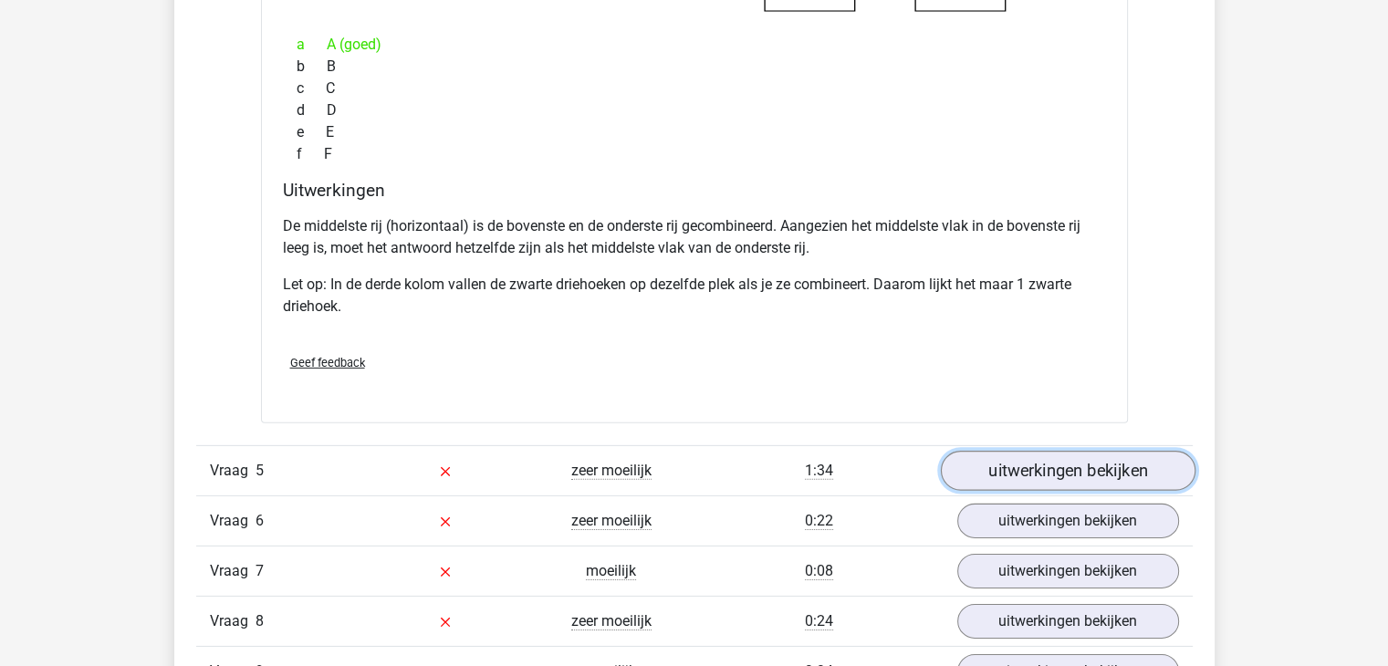
click at [1097, 465] on link "uitwerkingen bekijken" at bounding box center [1067, 471] width 255 height 40
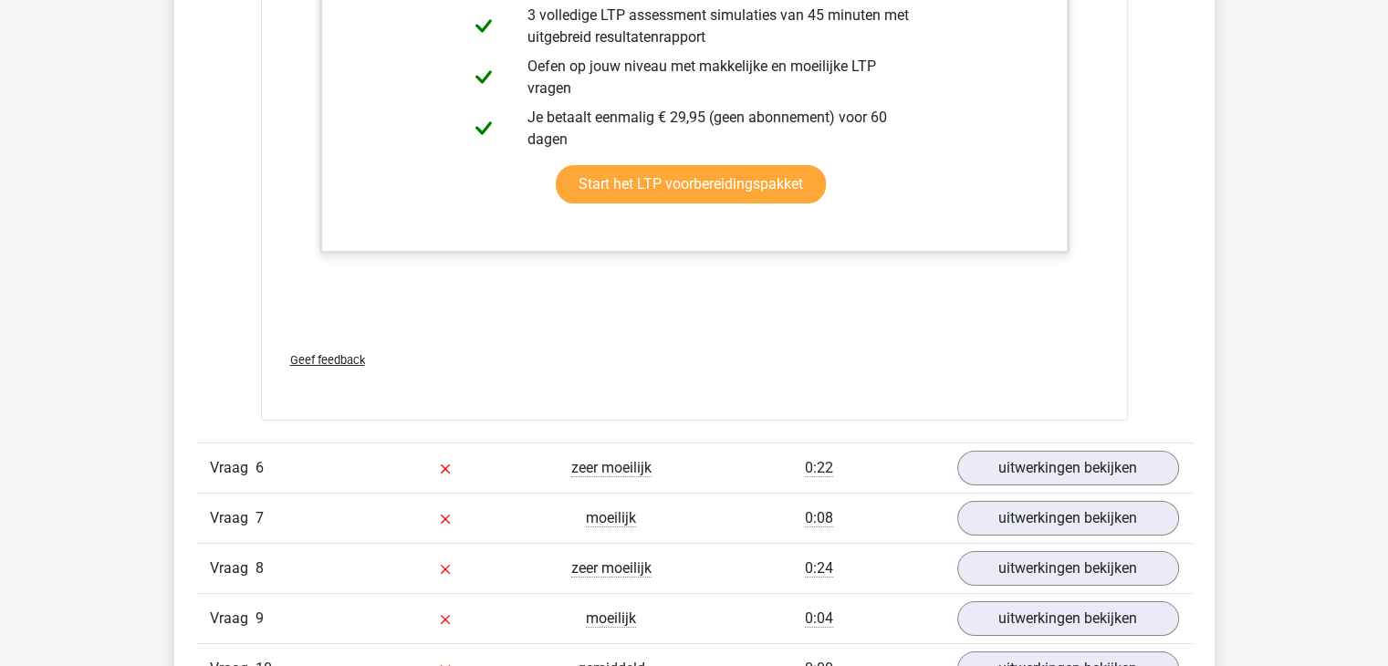
scroll to position [6846, 0]
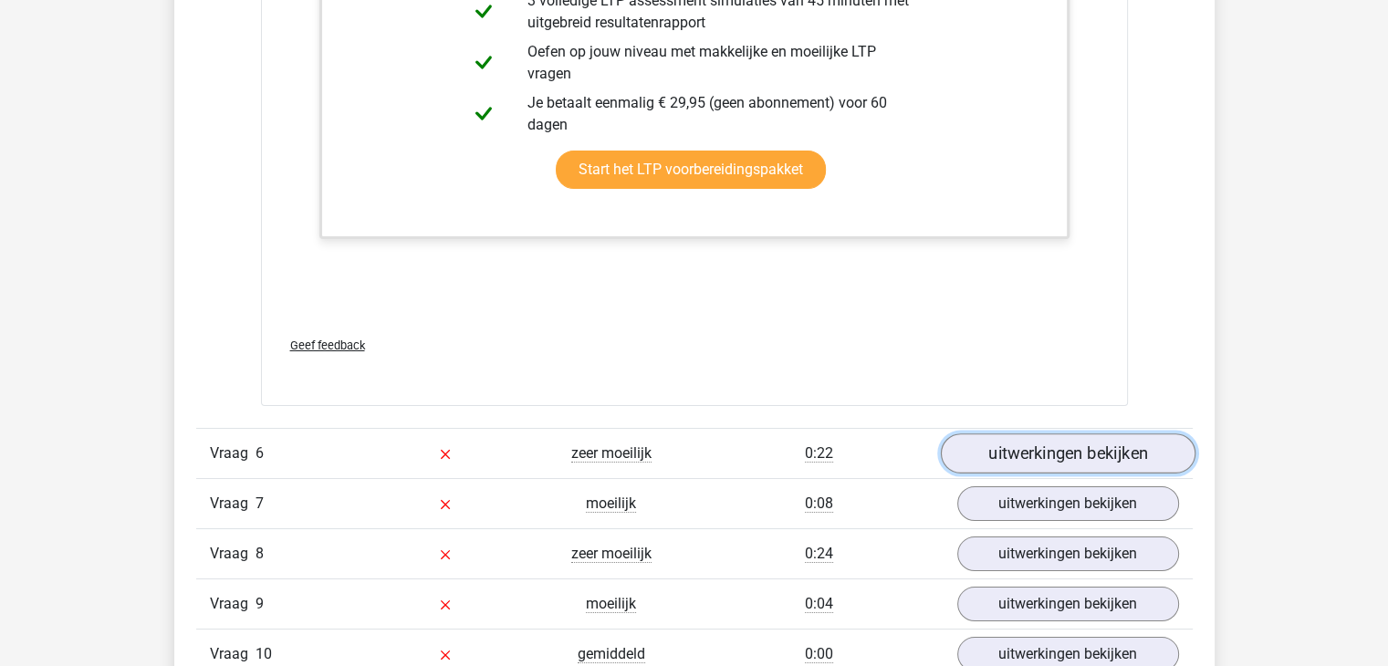
click at [1041, 442] on link "uitwerkingen bekijken" at bounding box center [1067, 454] width 255 height 40
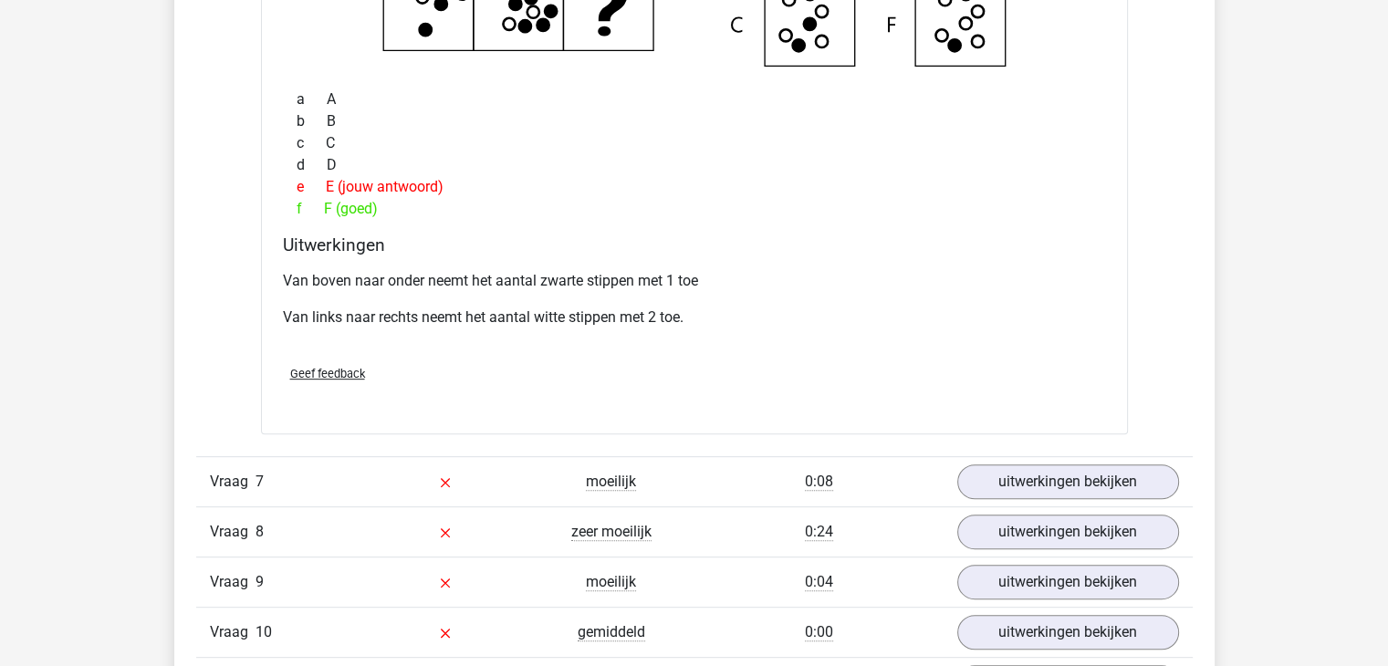
scroll to position [7759, 0]
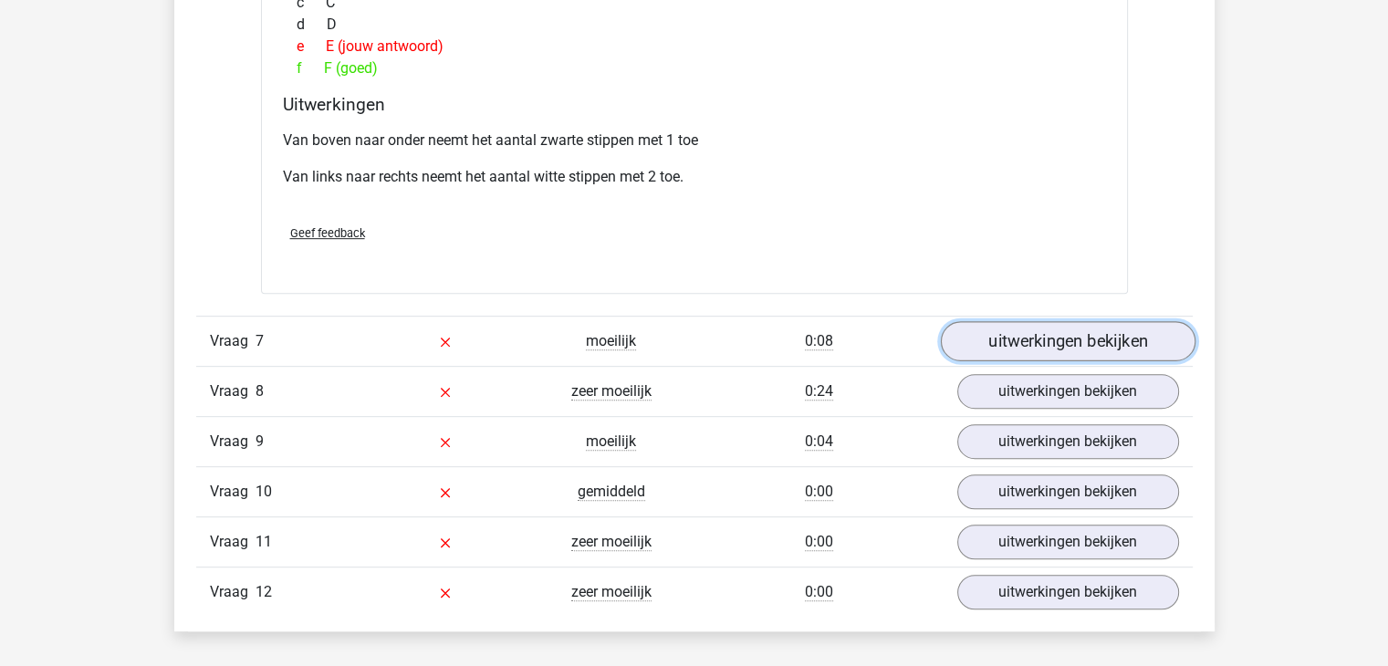
click at [1045, 336] on link "uitwerkingen bekijken" at bounding box center [1067, 341] width 255 height 40
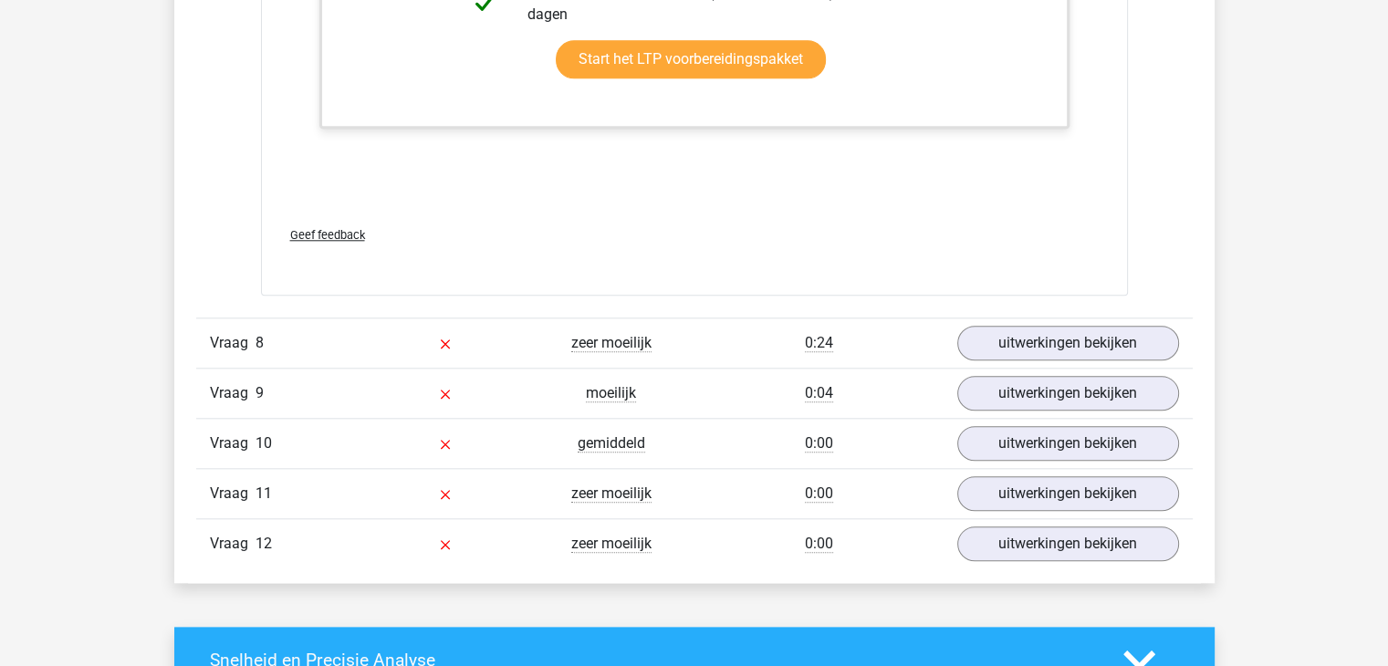
scroll to position [8763, 0]
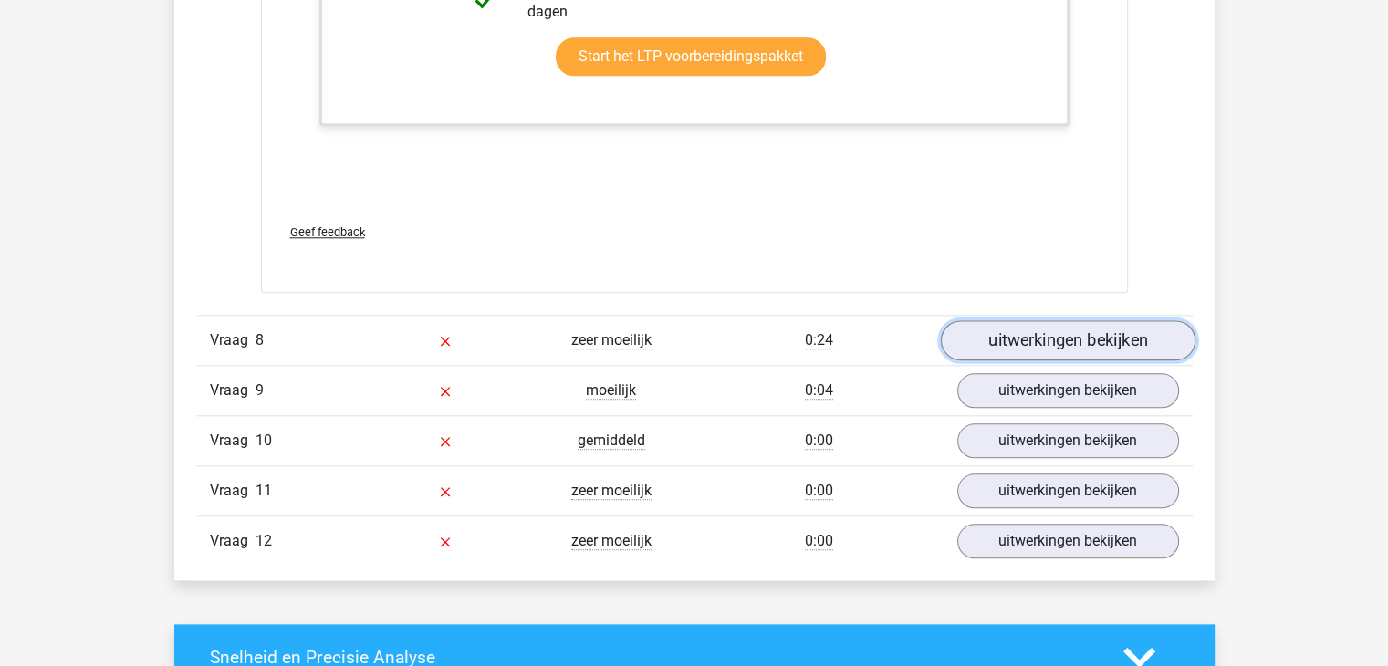
click at [1055, 342] on link "uitwerkingen bekijken" at bounding box center [1067, 341] width 255 height 40
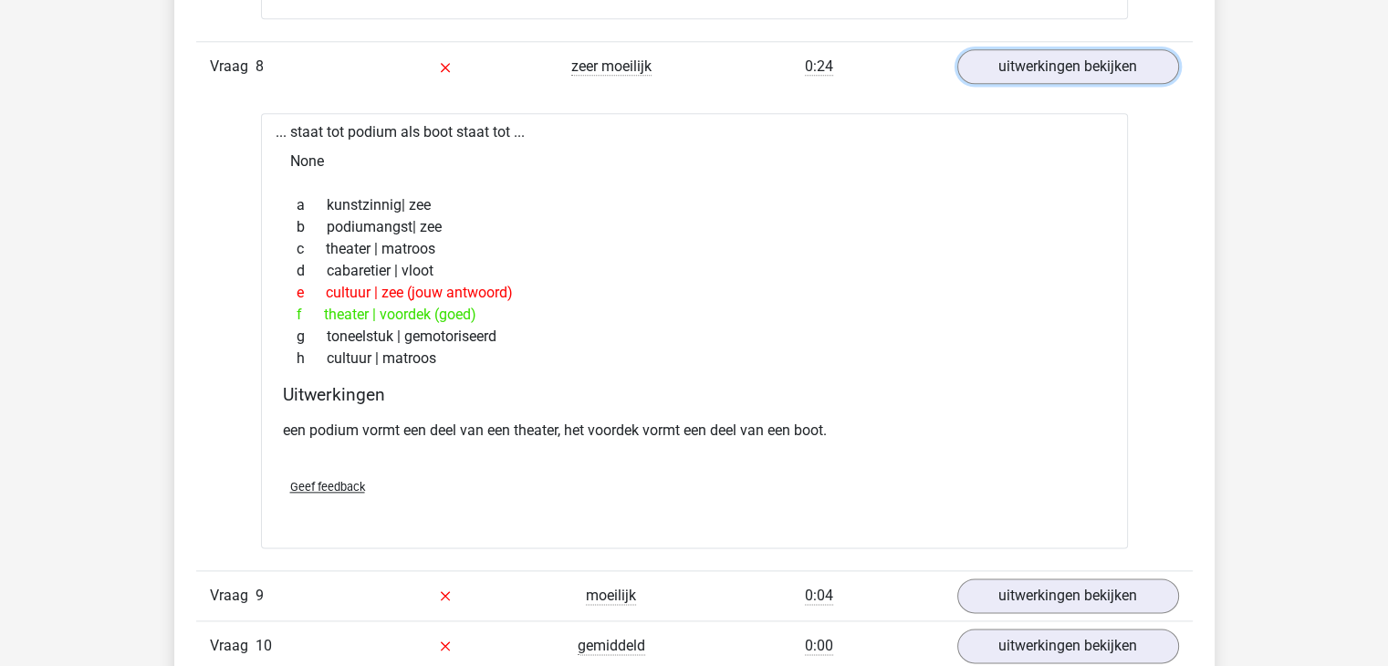
scroll to position [9311, 0]
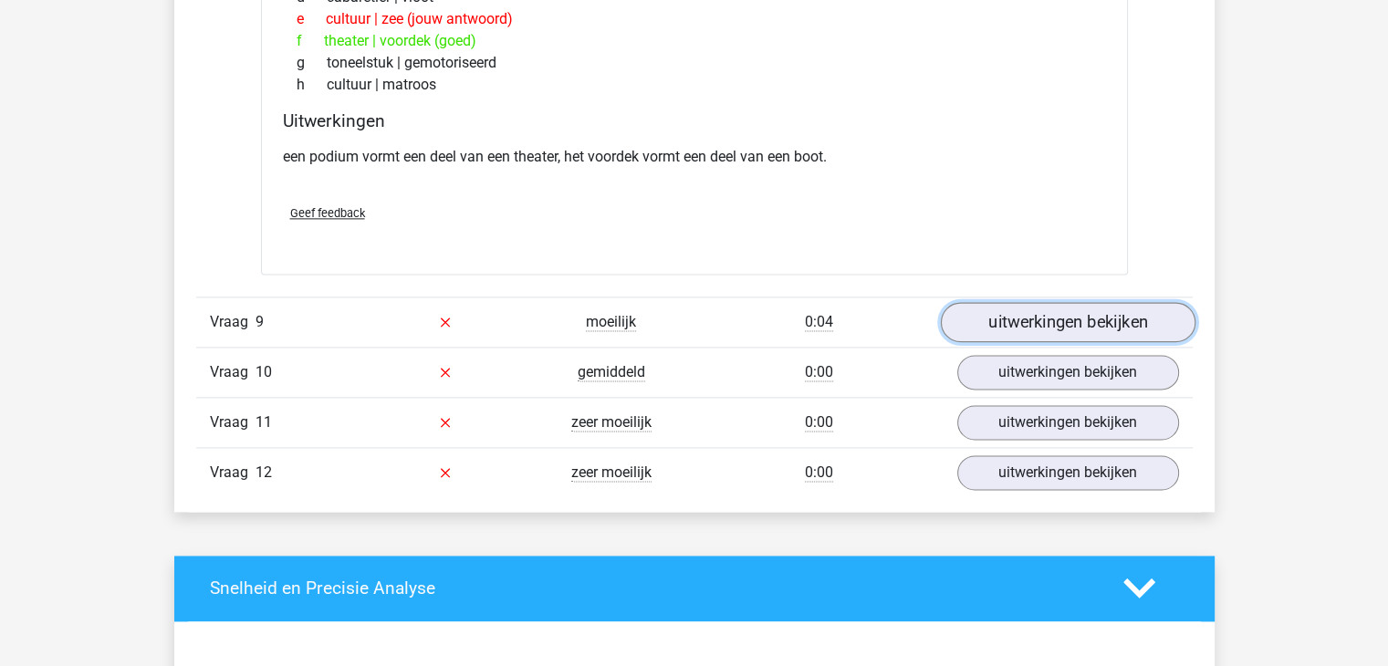
click at [1042, 318] on link "uitwerkingen bekijken" at bounding box center [1067, 322] width 255 height 40
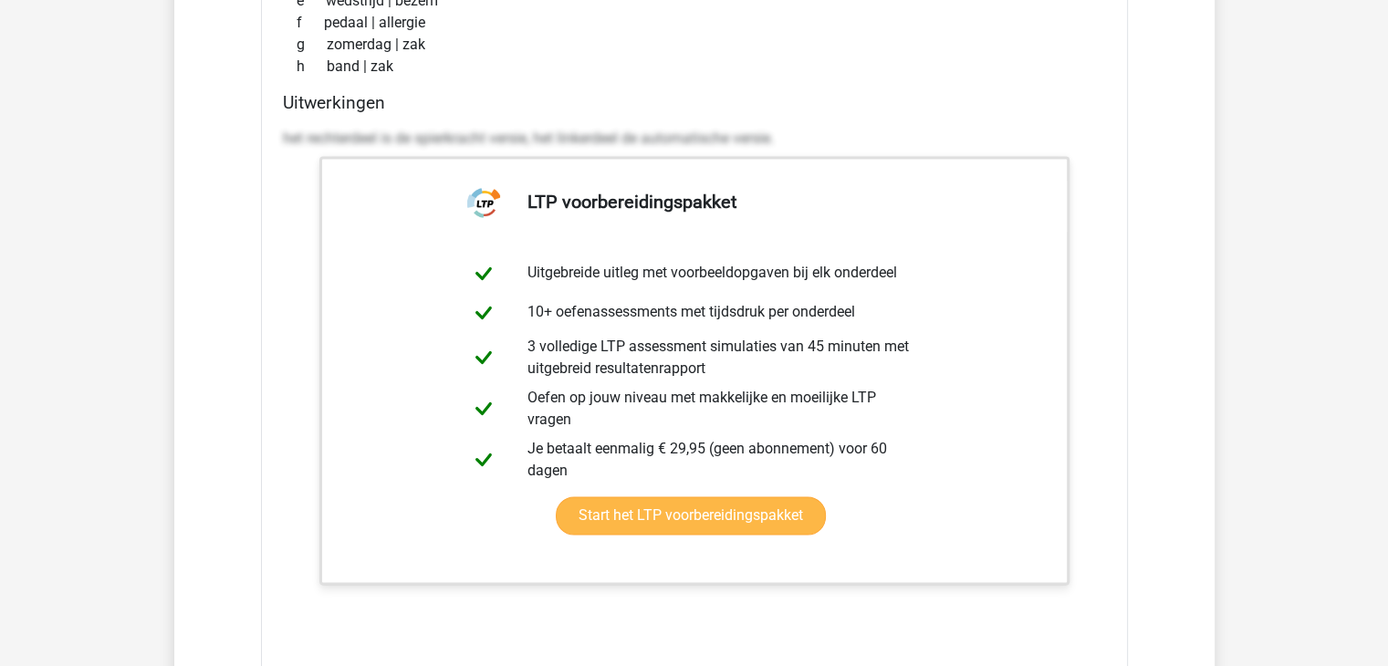
scroll to position [10315, 0]
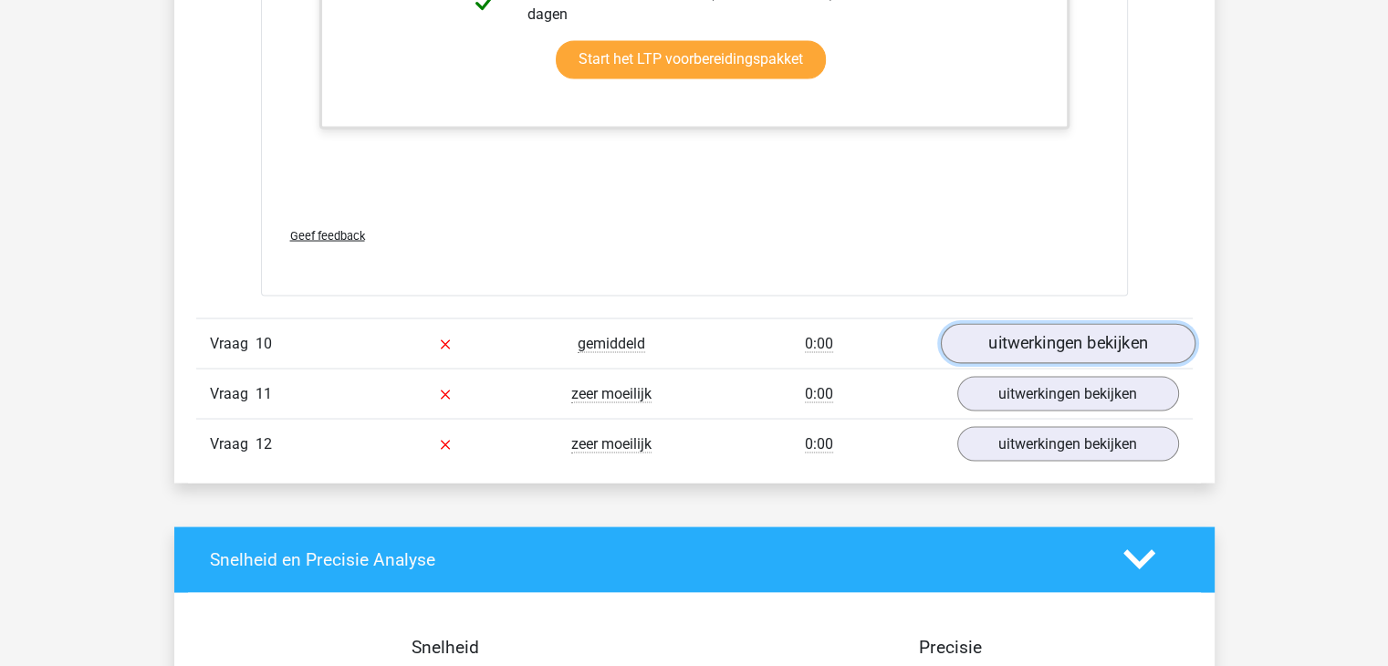
click at [1073, 340] on link "uitwerkingen bekijken" at bounding box center [1067, 343] width 255 height 40
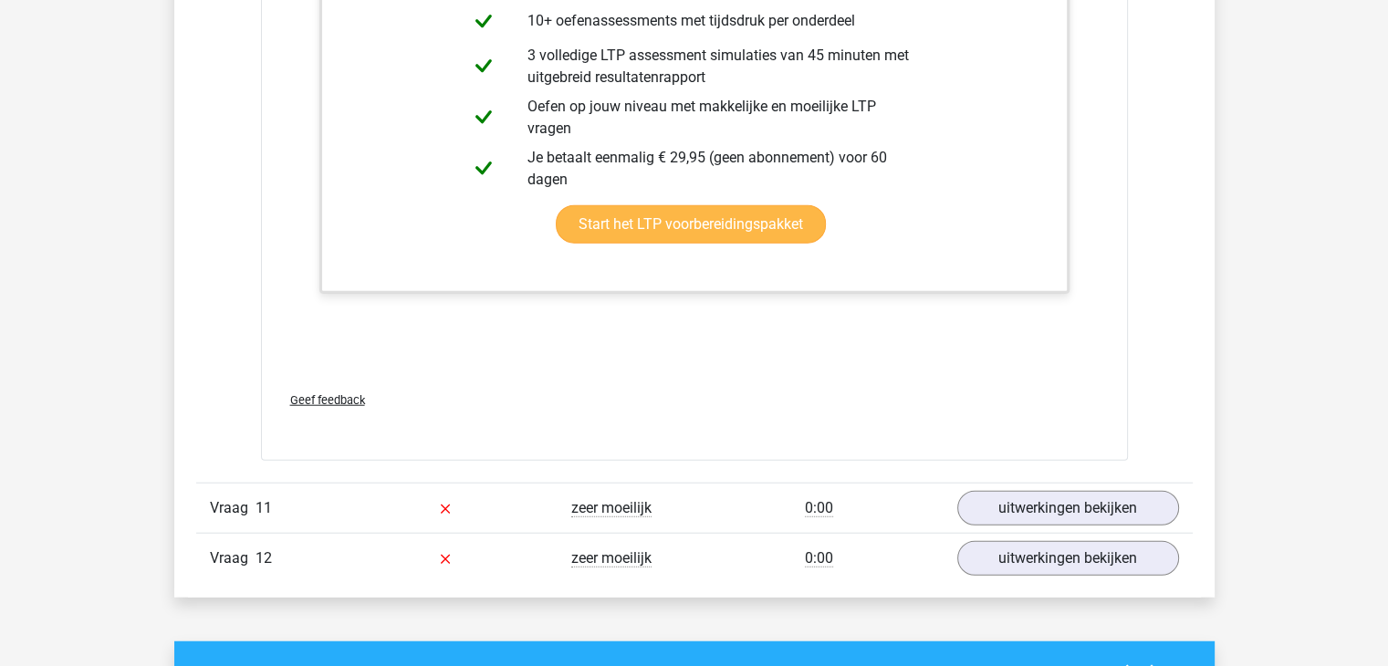
scroll to position [11411, 0]
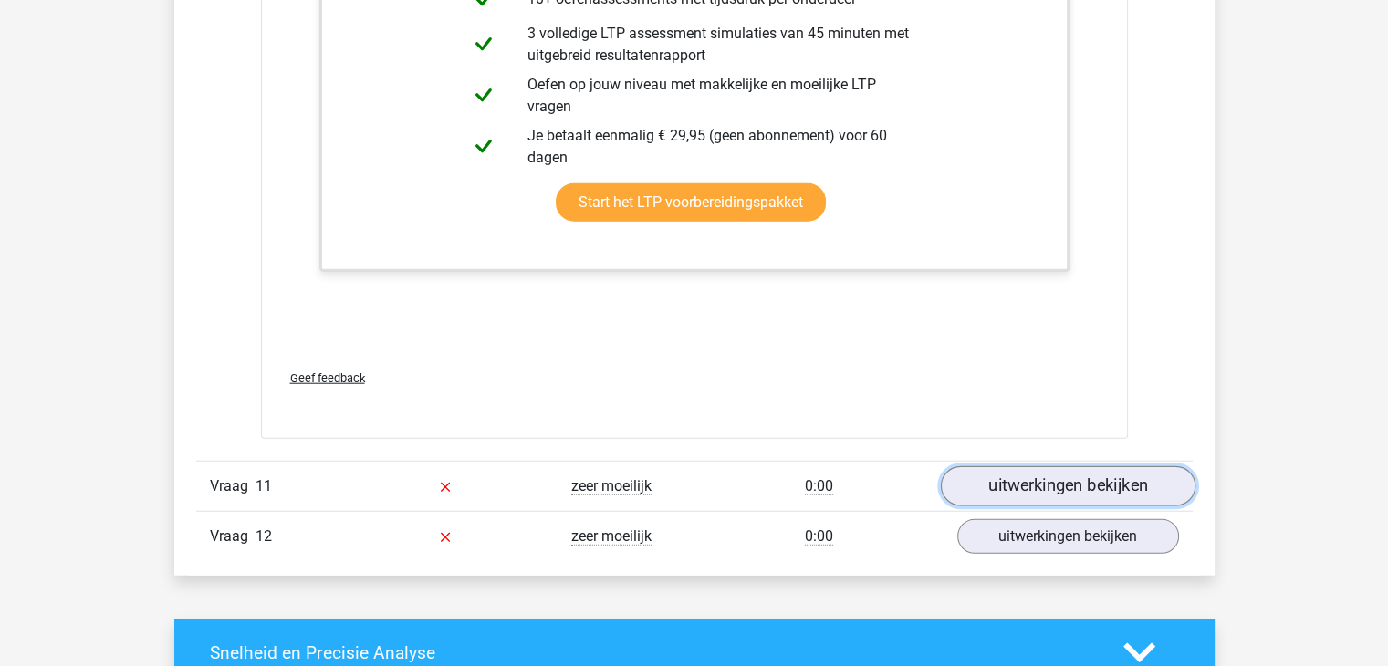
click at [1082, 487] on link "uitwerkingen bekijken" at bounding box center [1067, 486] width 255 height 40
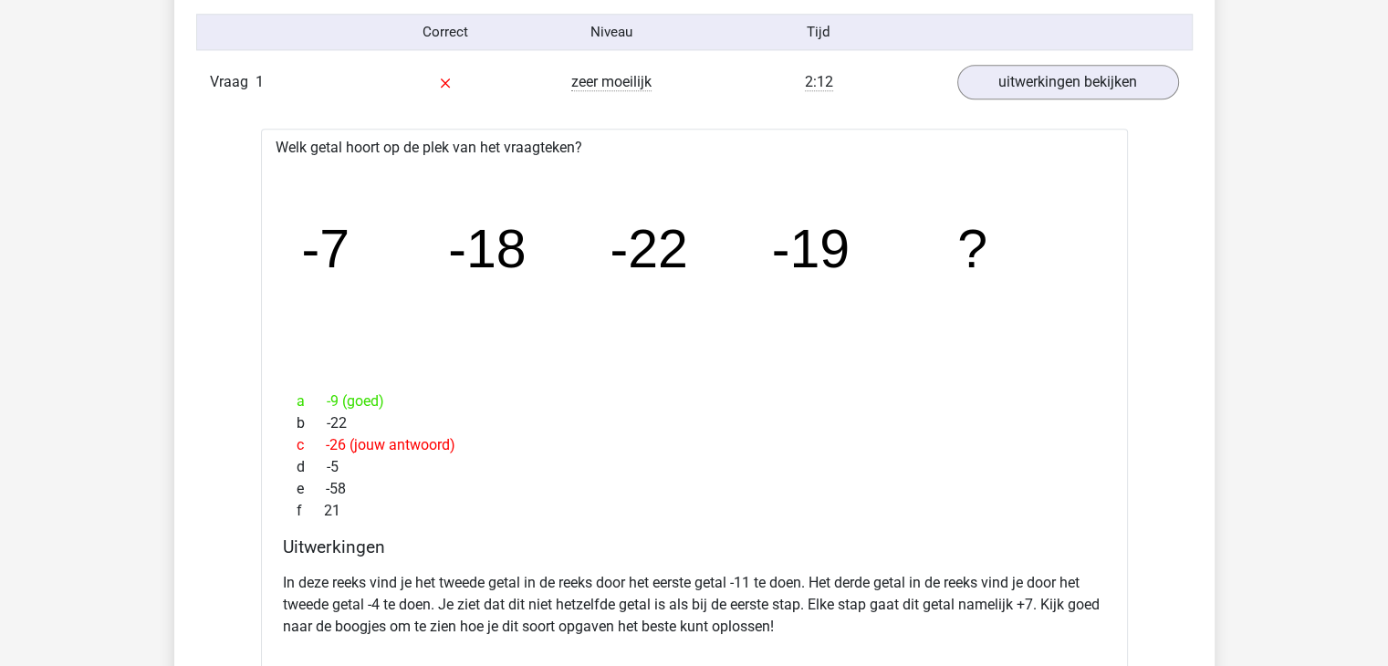
scroll to position [0, 0]
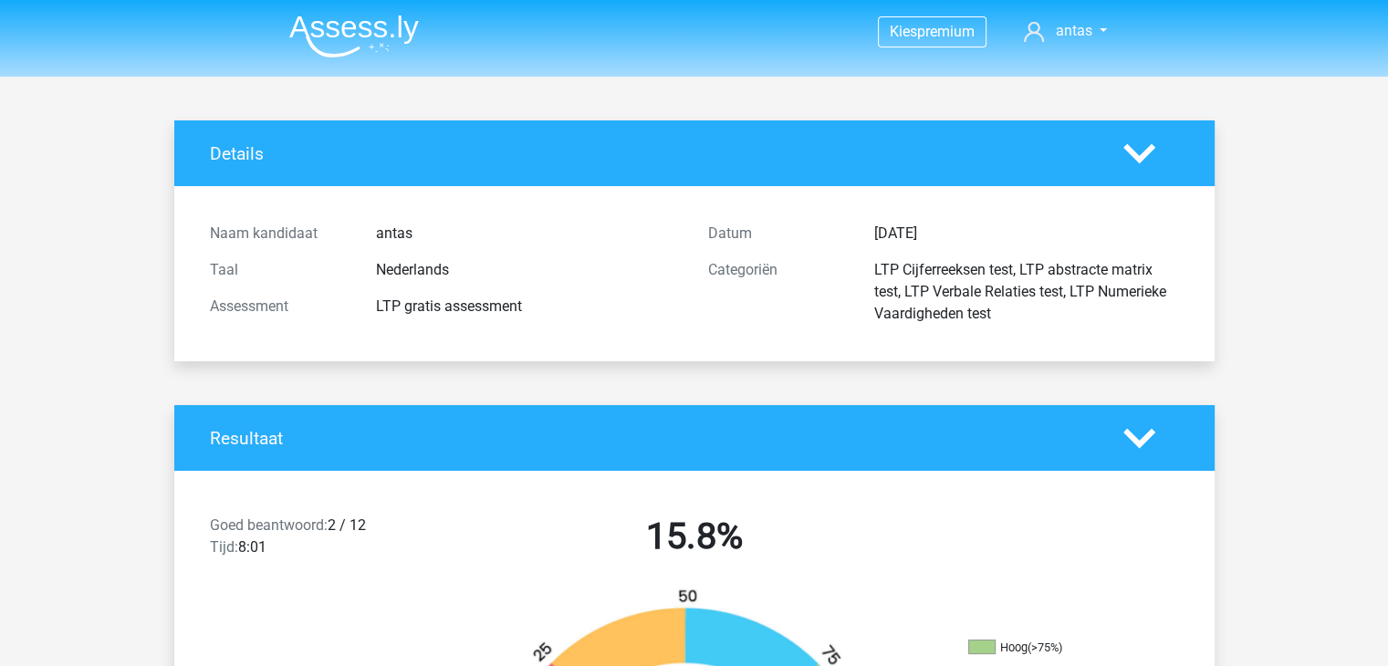
click at [356, 30] on img at bounding box center [354, 36] width 130 height 43
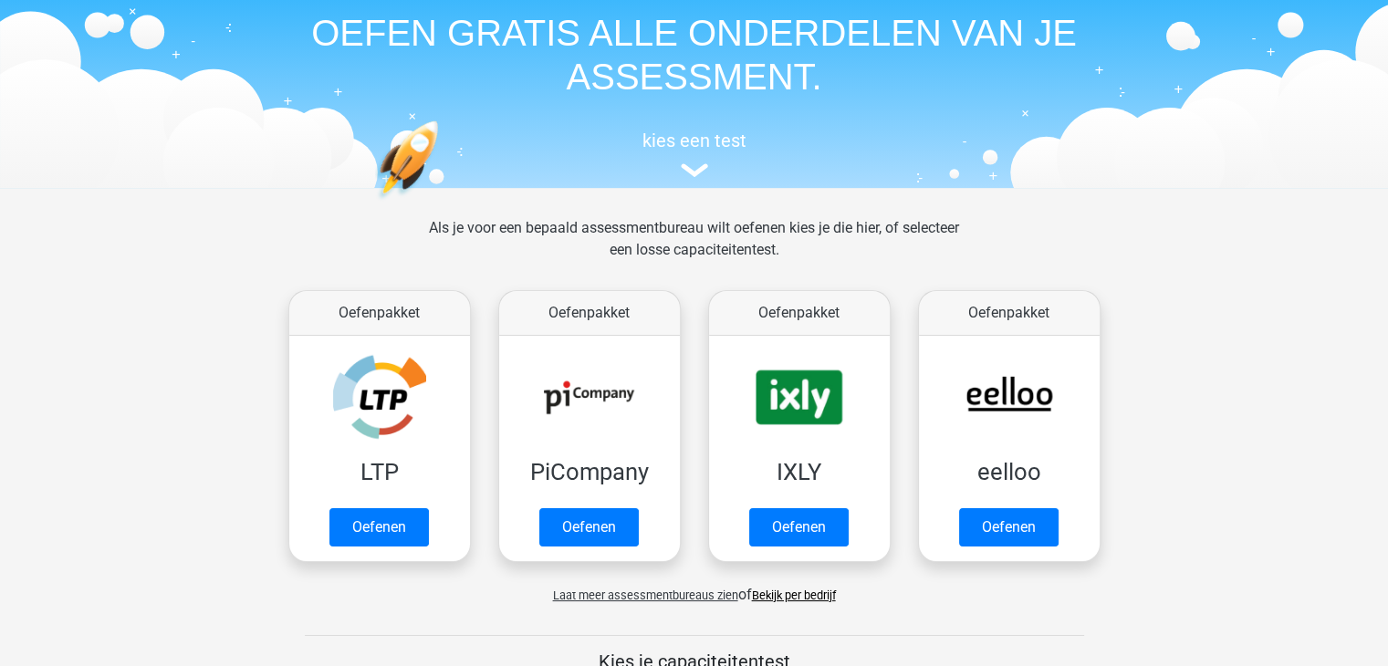
scroll to position [183, 0]
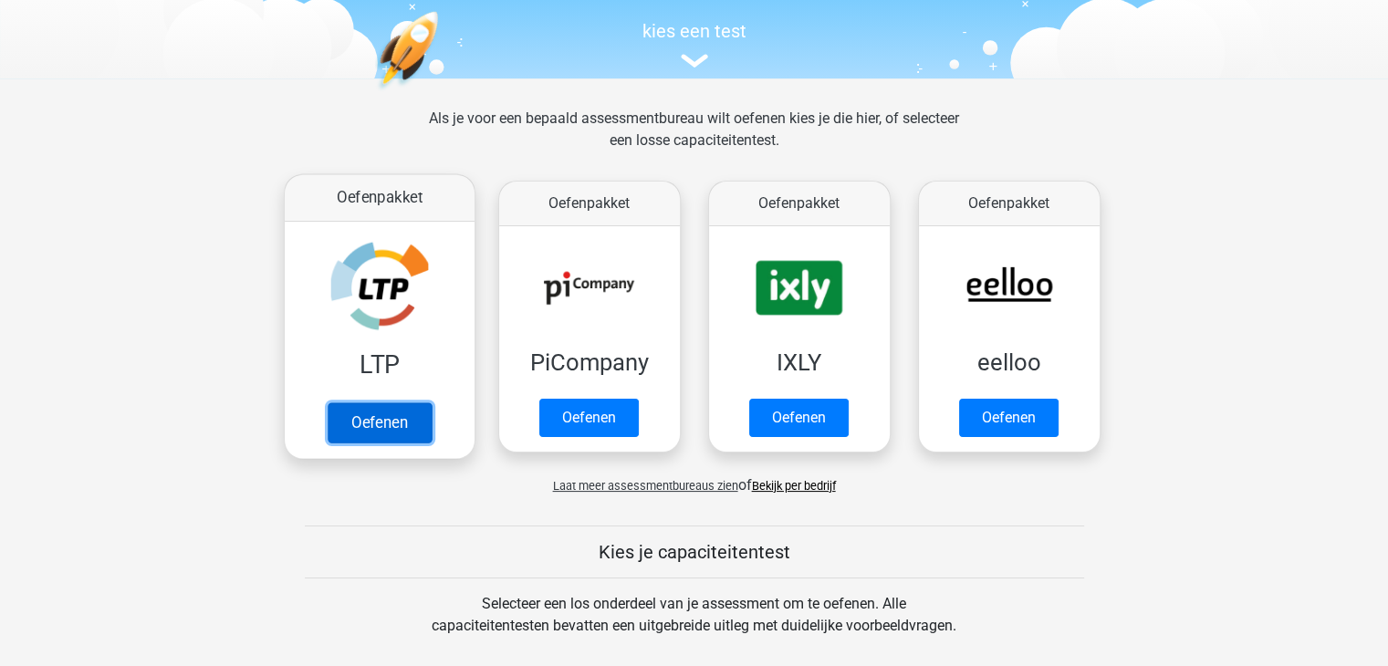
click at [394, 424] on link "Oefenen" at bounding box center [379, 423] width 104 height 40
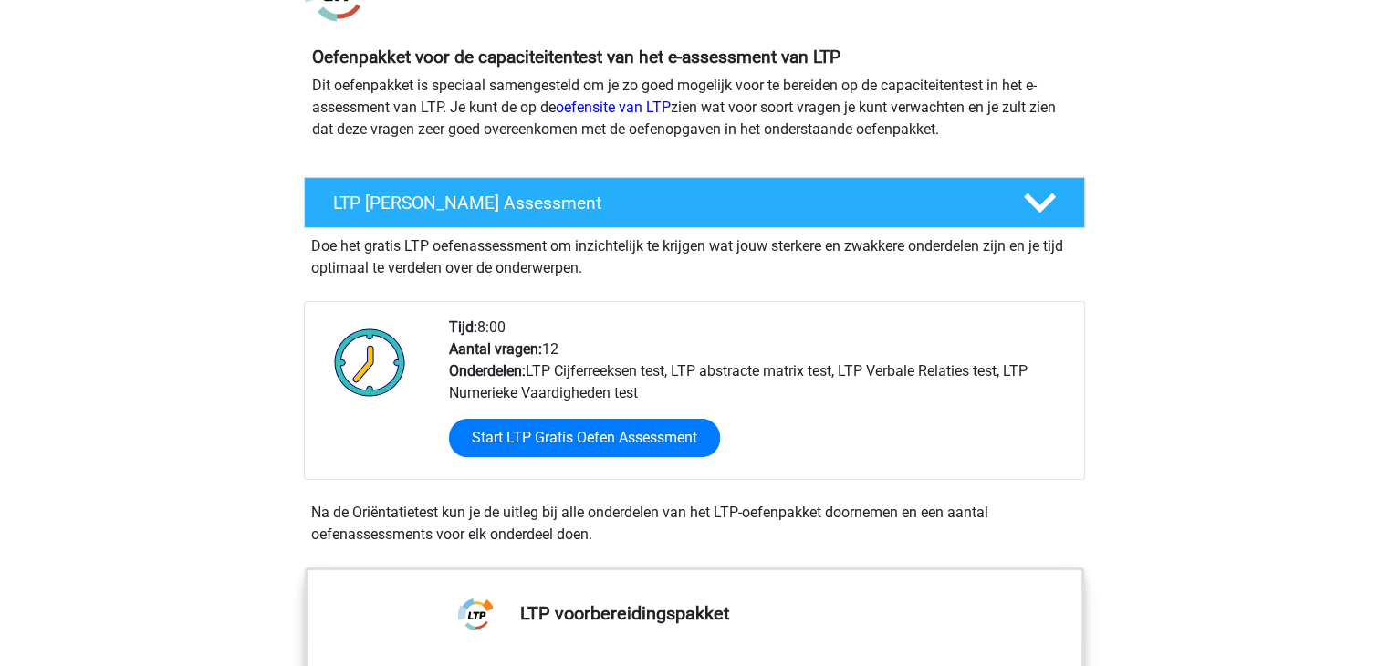
scroll to position [274, 0]
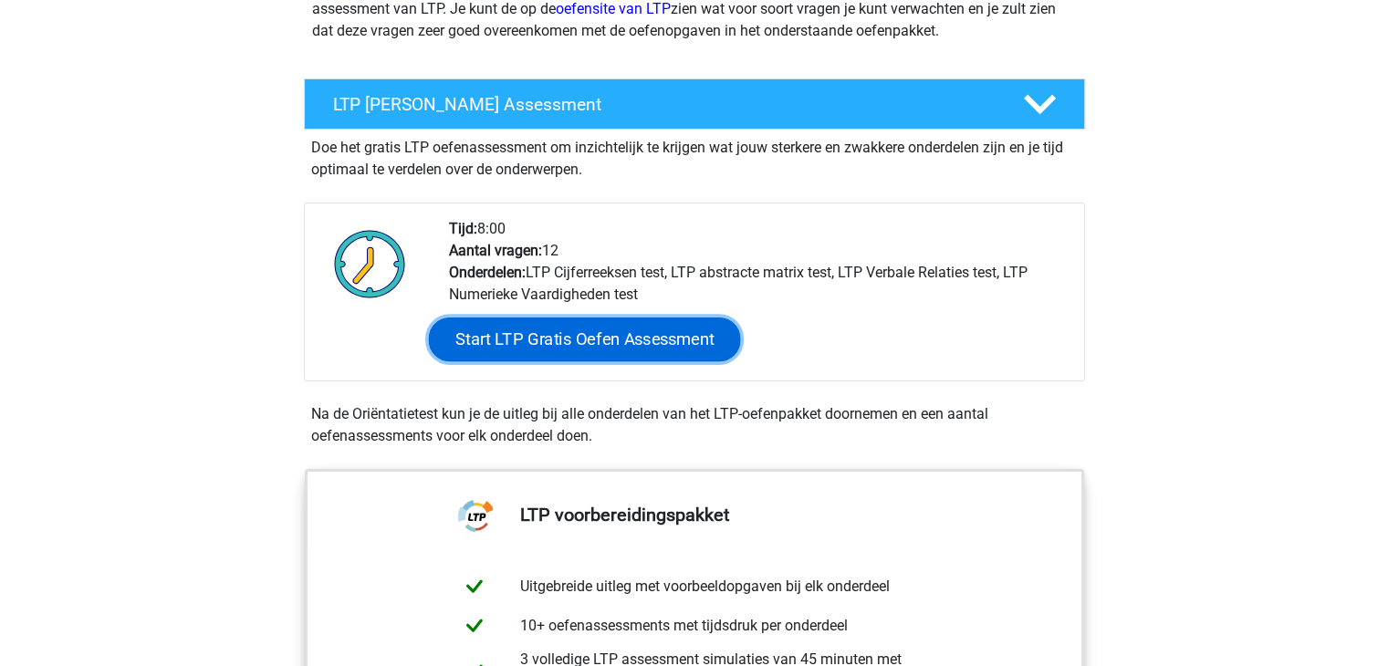
click at [622, 327] on link "Start LTP Gratis Oefen Assessment" at bounding box center [584, 340] width 312 height 44
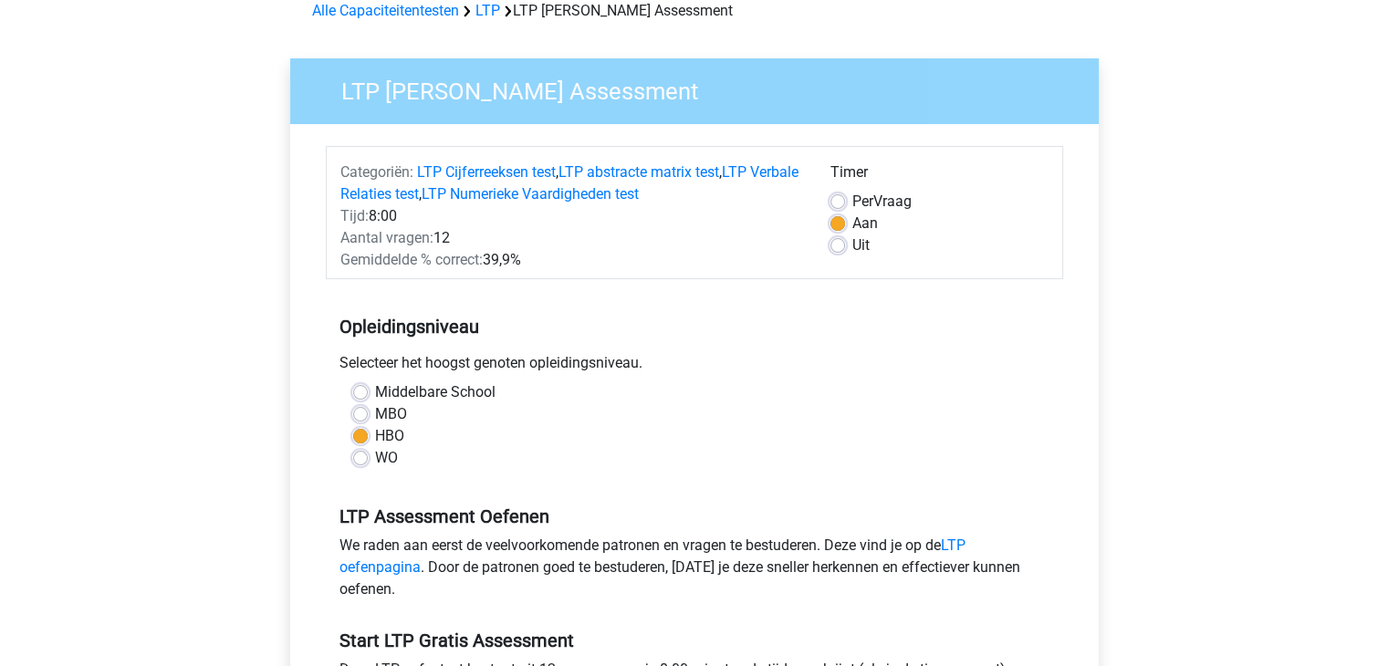
scroll to position [456, 0]
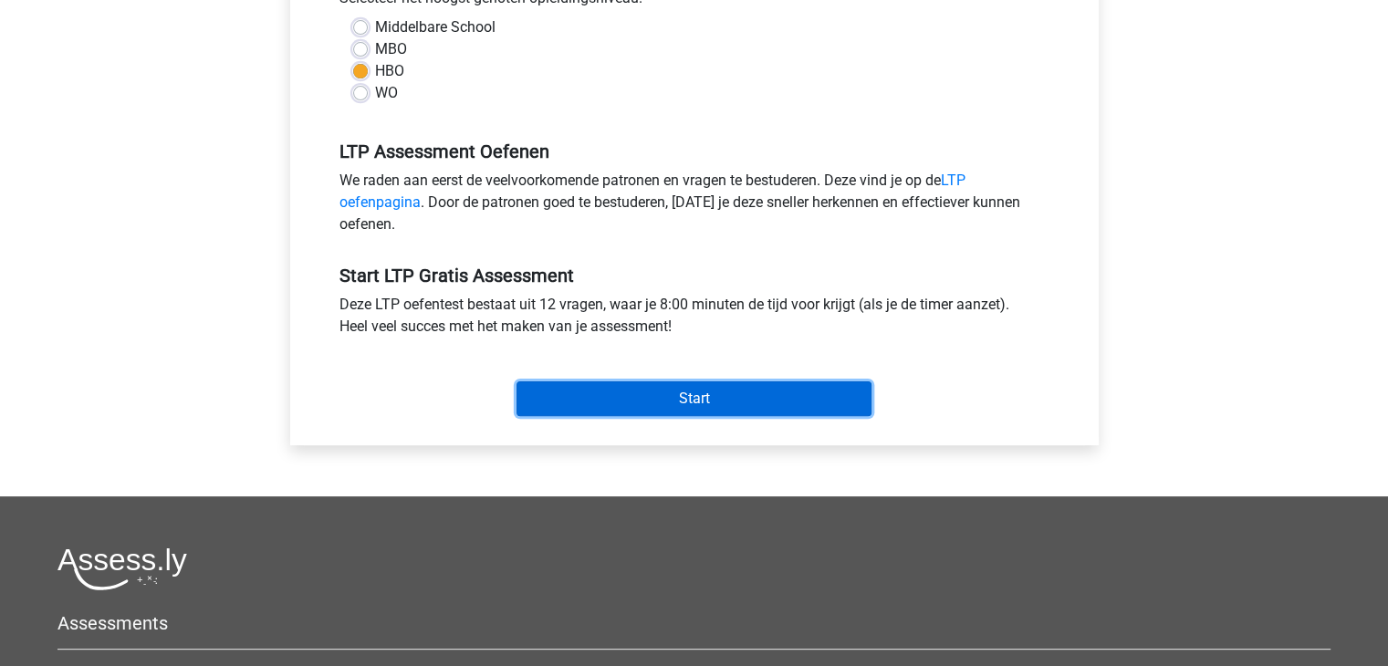
click at [690, 388] on input "Start" at bounding box center [694, 399] width 355 height 35
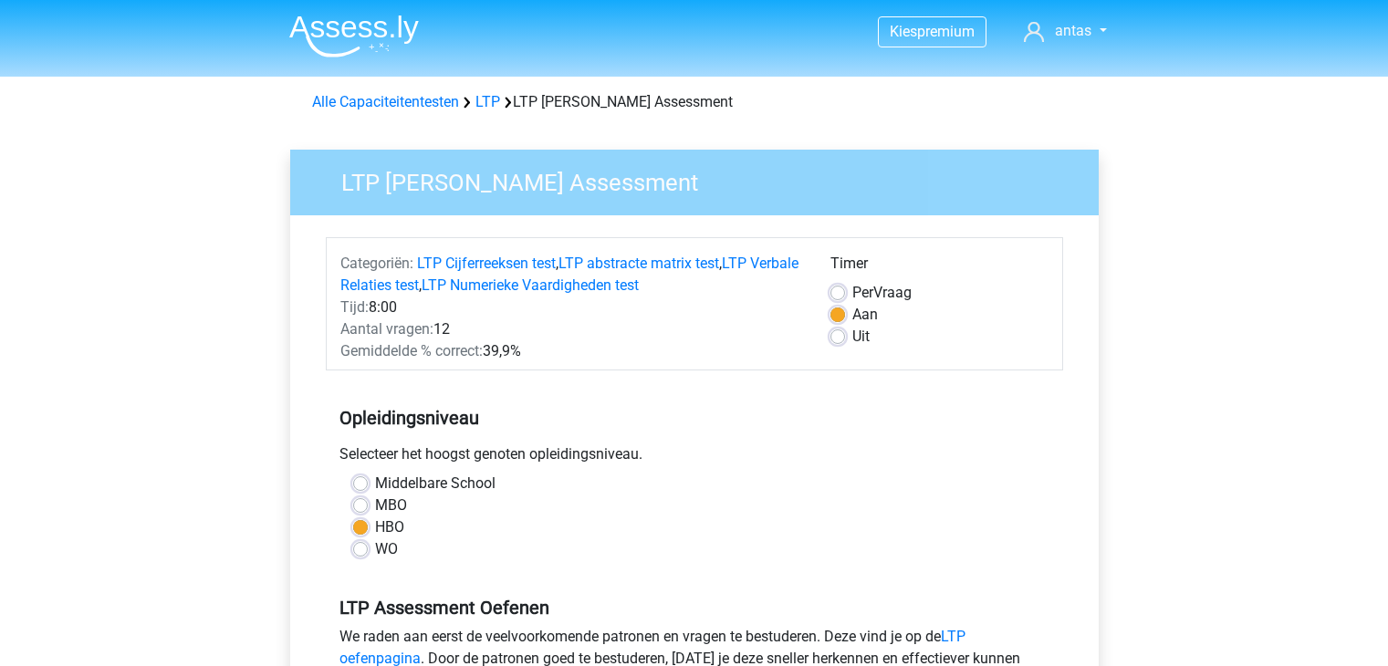
scroll to position [274, 0]
